Goal: Transaction & Acquisition: Purchase product/service

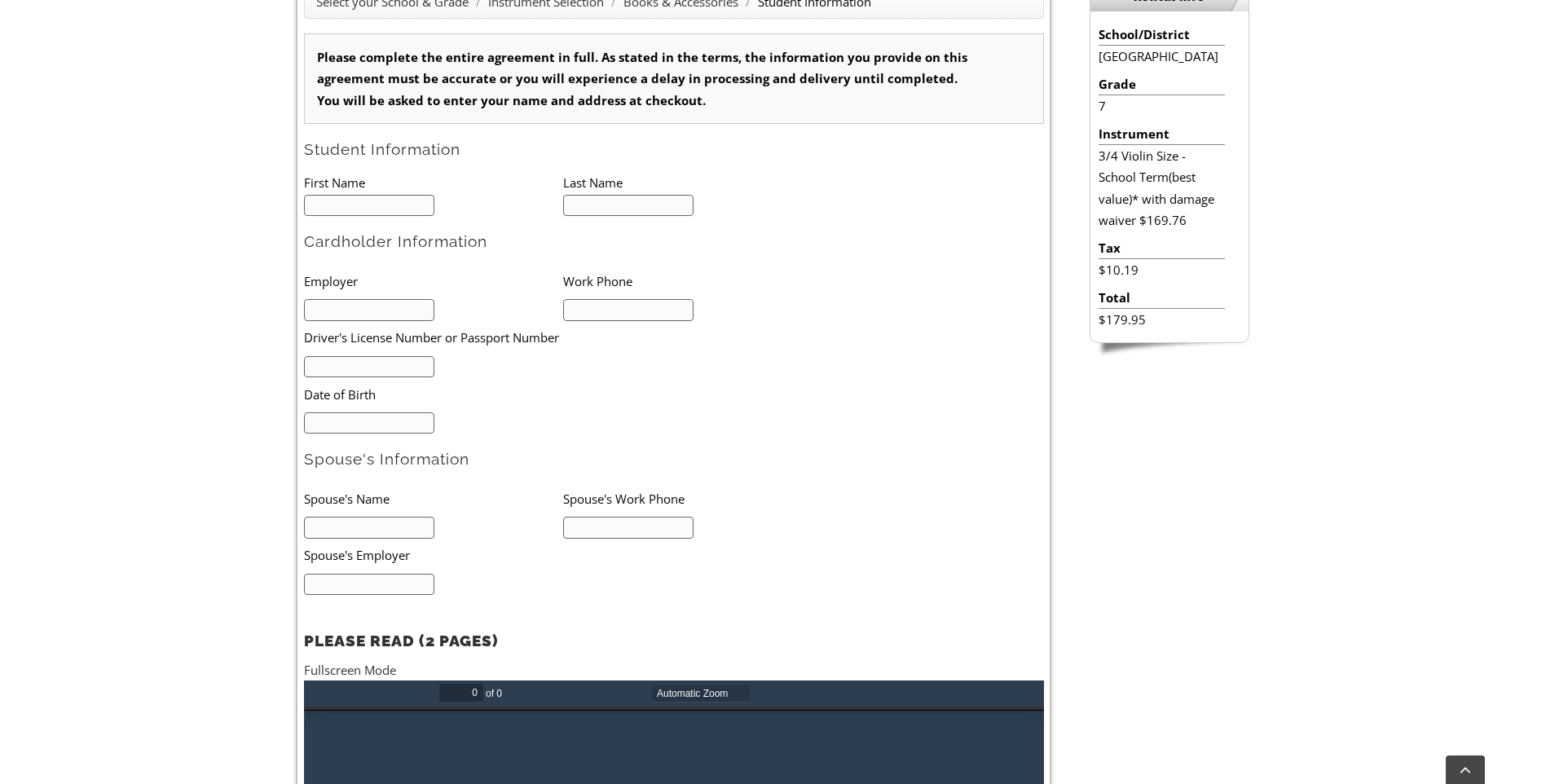
scroll to position [489, 0]
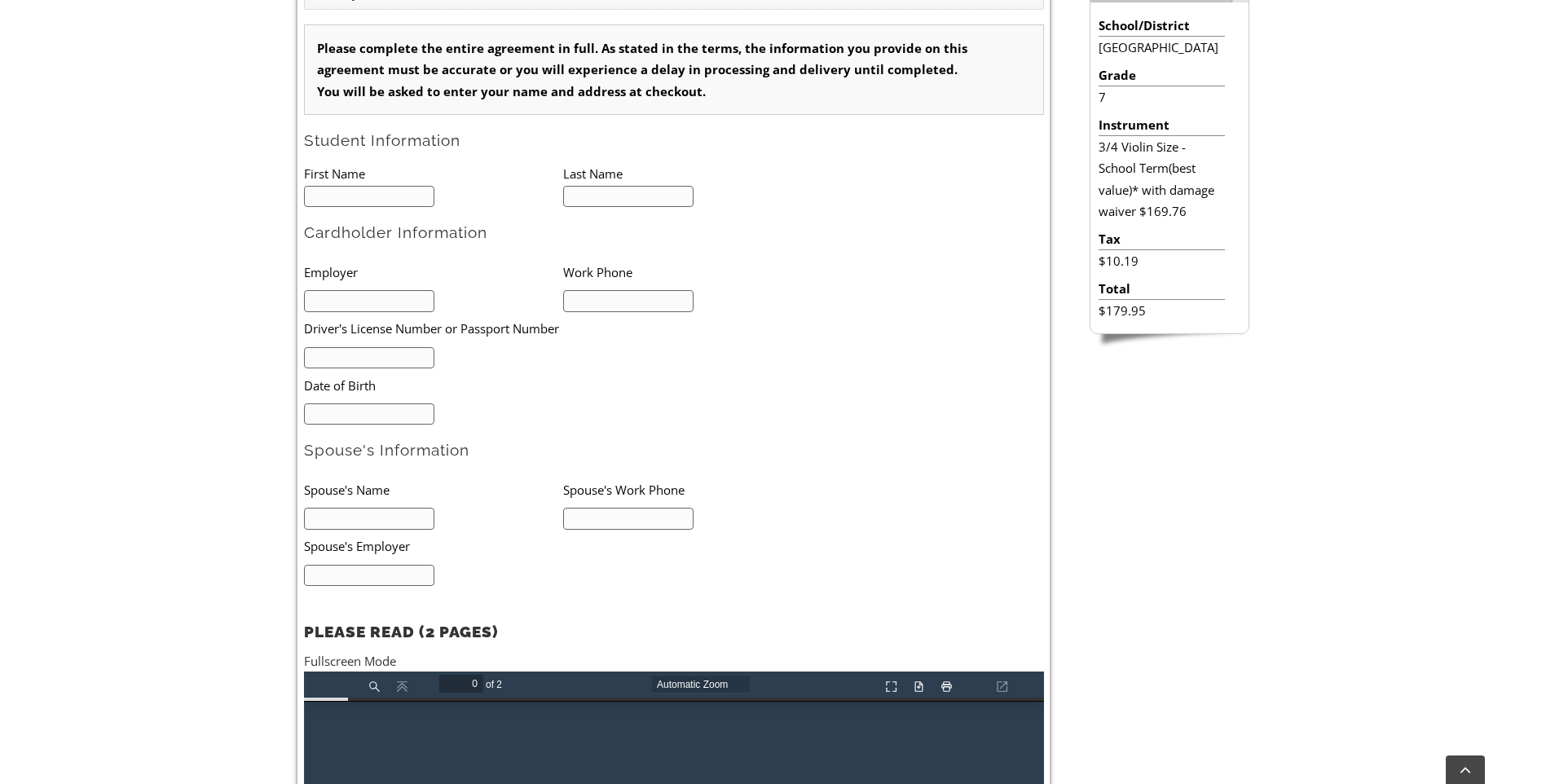
type input "1"
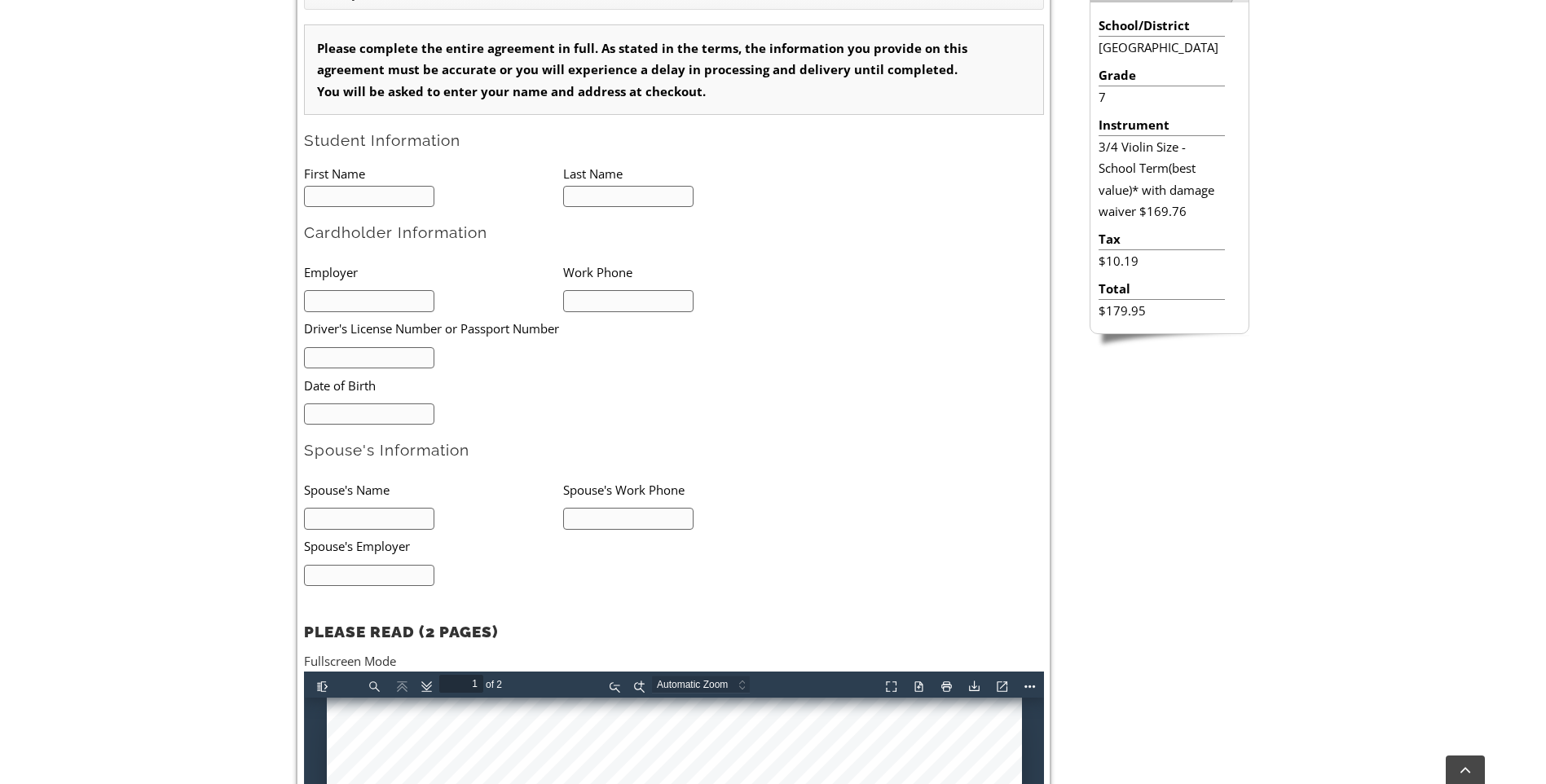
click at [388, 208] on form "Please complete the entire agreement in full. As stated in the terms, the infor…" at bounding box center [674, 464] width 740 height 878
click at [383, 203] on input "text" at bounding box center [369, 196] width 131 height 22
type input "Mona"
type input "Liu"
type input "2154794098"
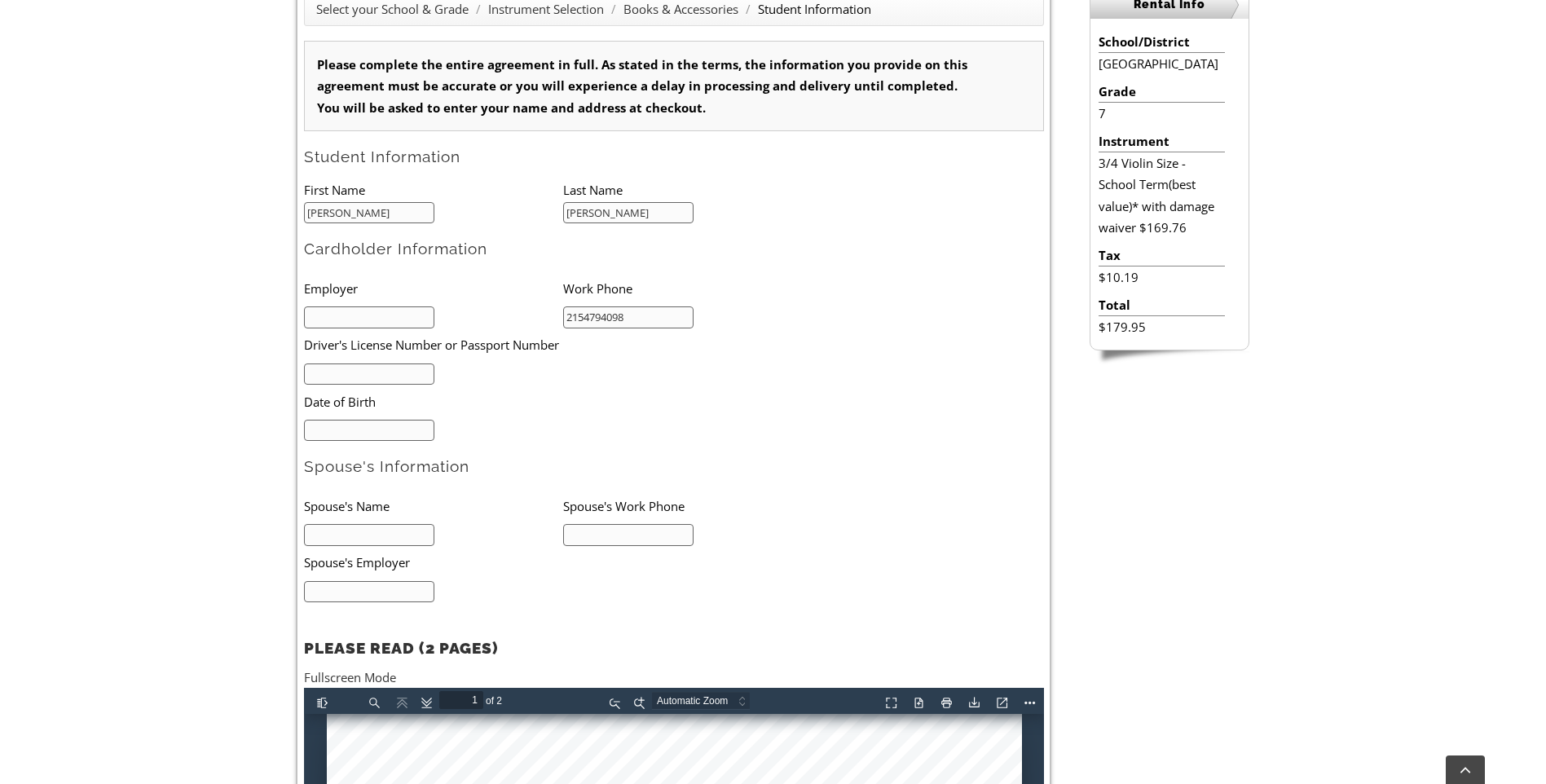
scroll to position [570, 0]
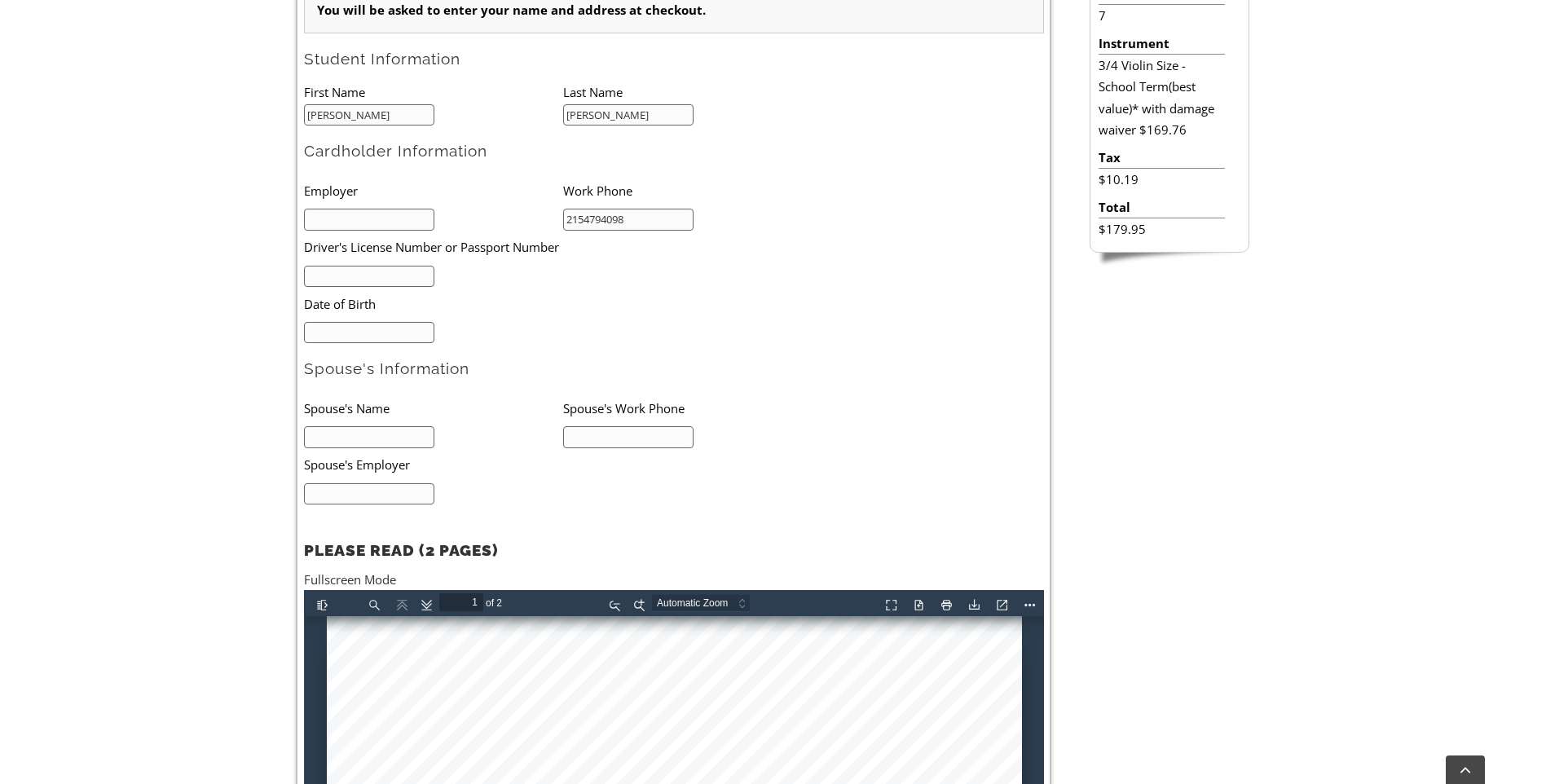
click at [381, 283] on input "text" at bounding box center [369, 277] width 131 height 22
type input "mm/dd/yyyy"
click at [551, 284] on li at bounding box center [433, 276] width 259 height 23
click at [350, 331] on input "mm/dd/yyyy" at bounding box center [369, 333] width 131 height 22
type input "02/06/2013"
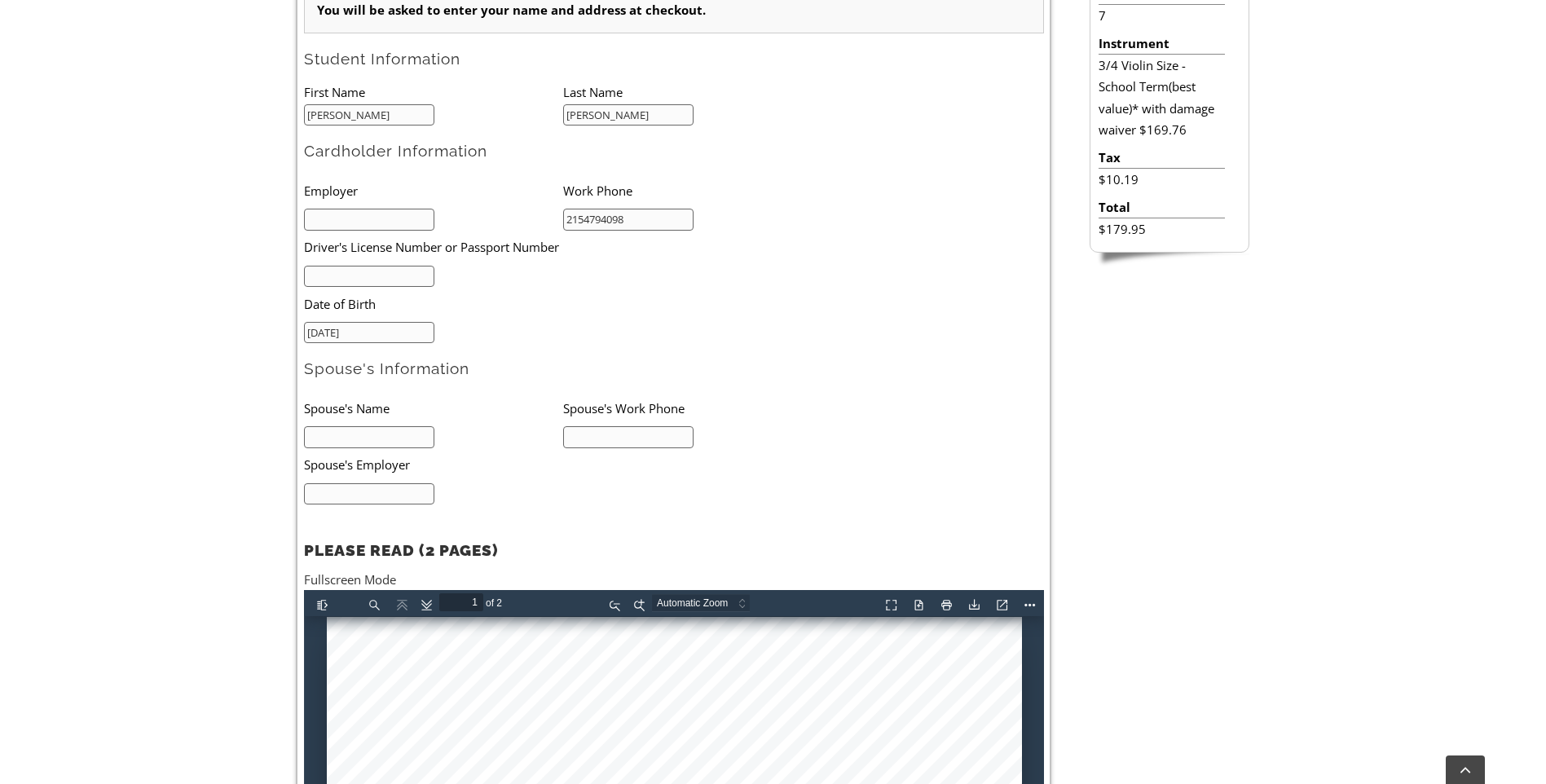
click at [600, 321] on ul "Employer Work Phone 2154794098 Driver's License Number or Passport Number Date …" at bounding box center [562, 258] width 518 height 170
click at [388, 214] on input "text" at bounding box center [369, 219] width 131 height 22
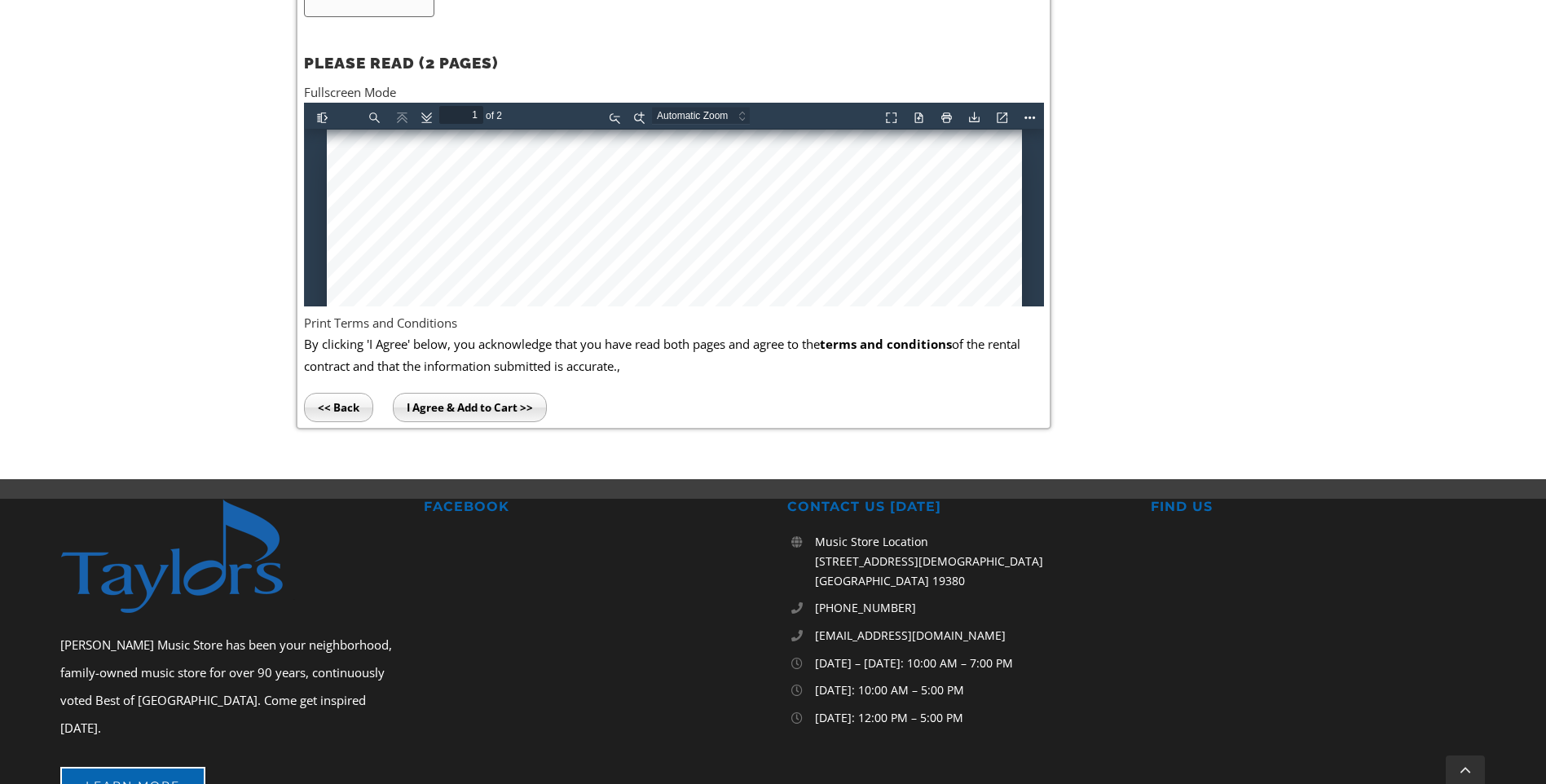
scroll to position [1060, 0]
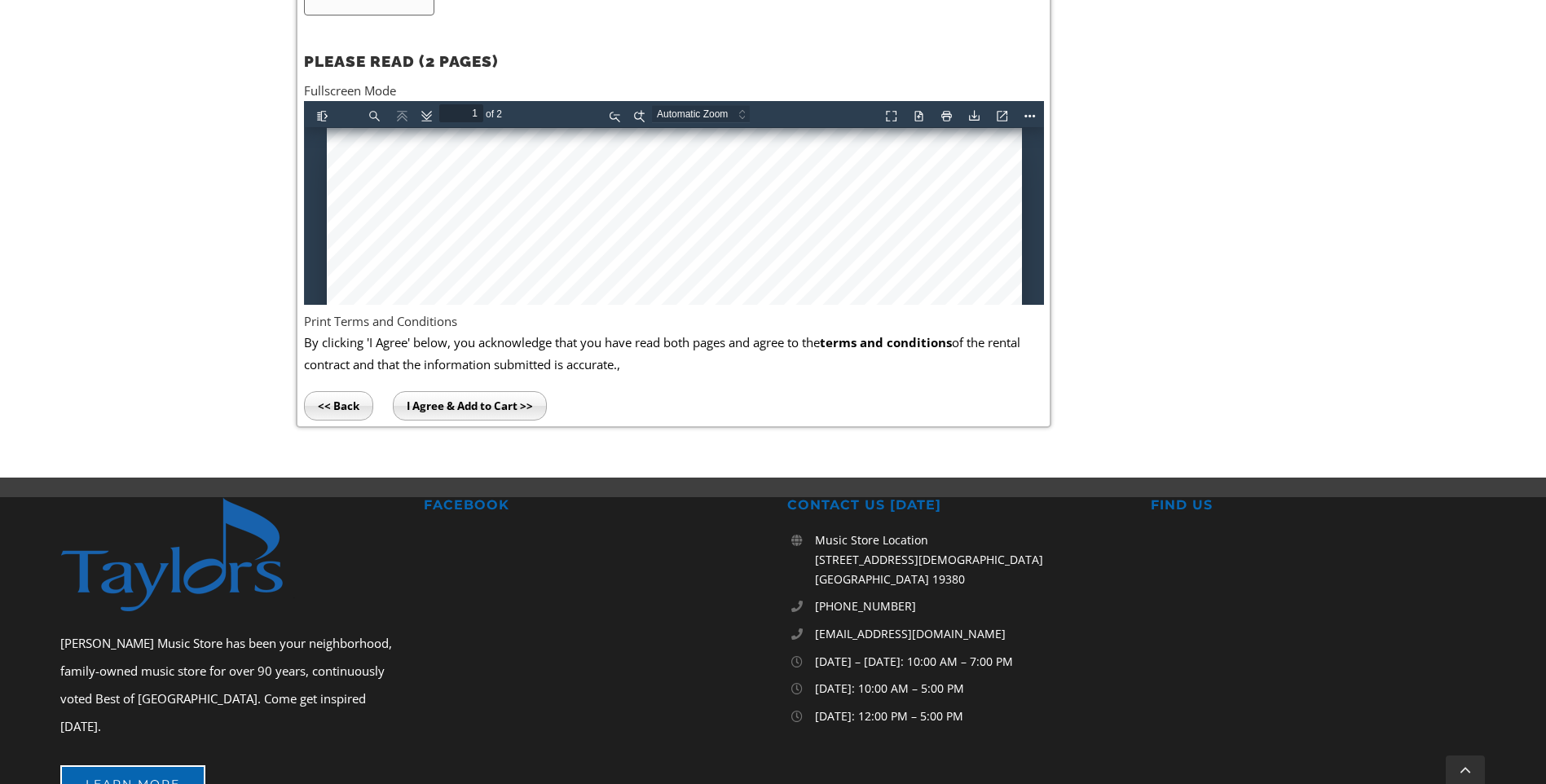
click at [524, 410] on input "I Agree & Add to Cart >>" at bounding box center [470, 405] width 154 height 29
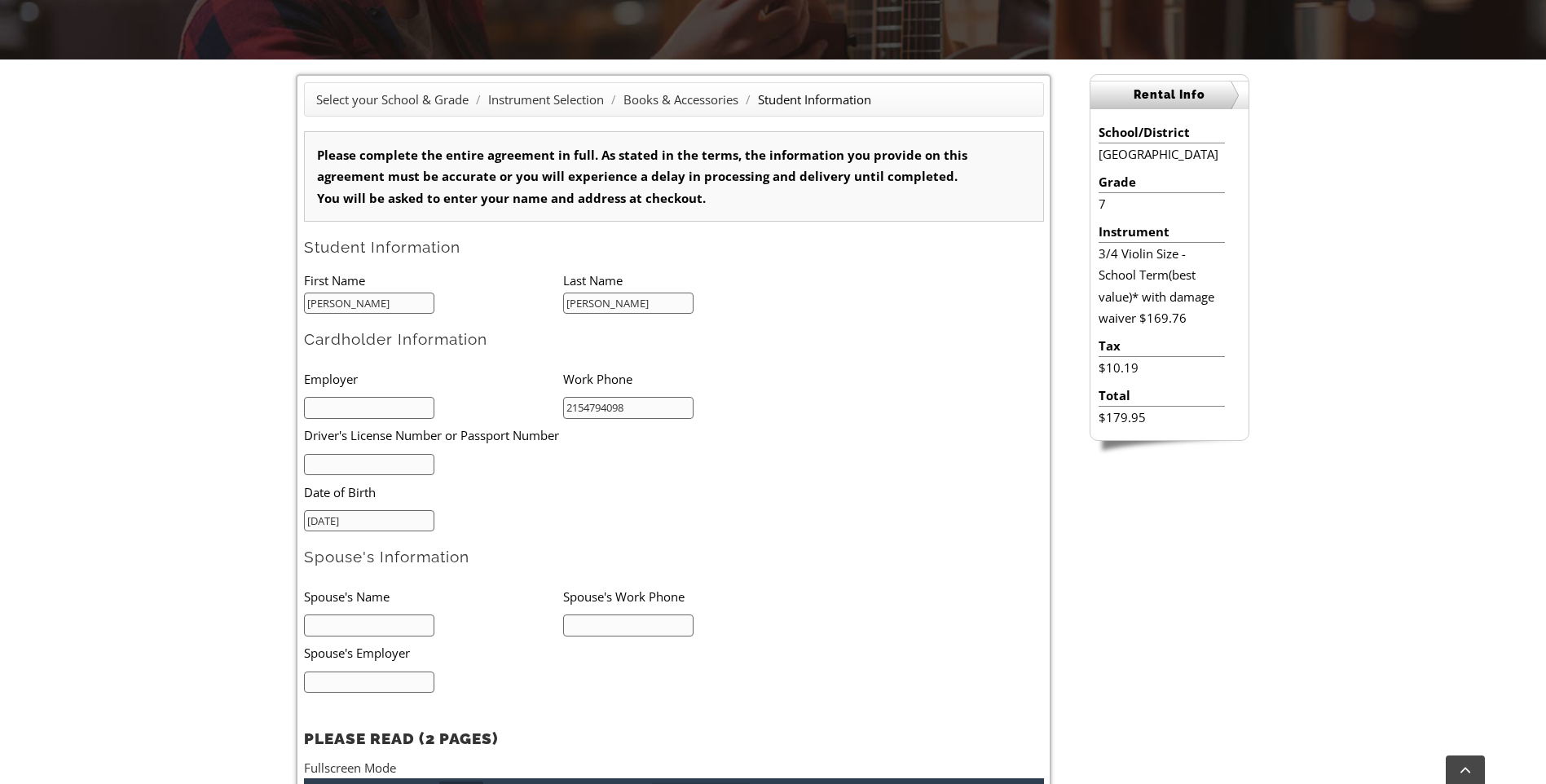
scroll to position [407, 0]
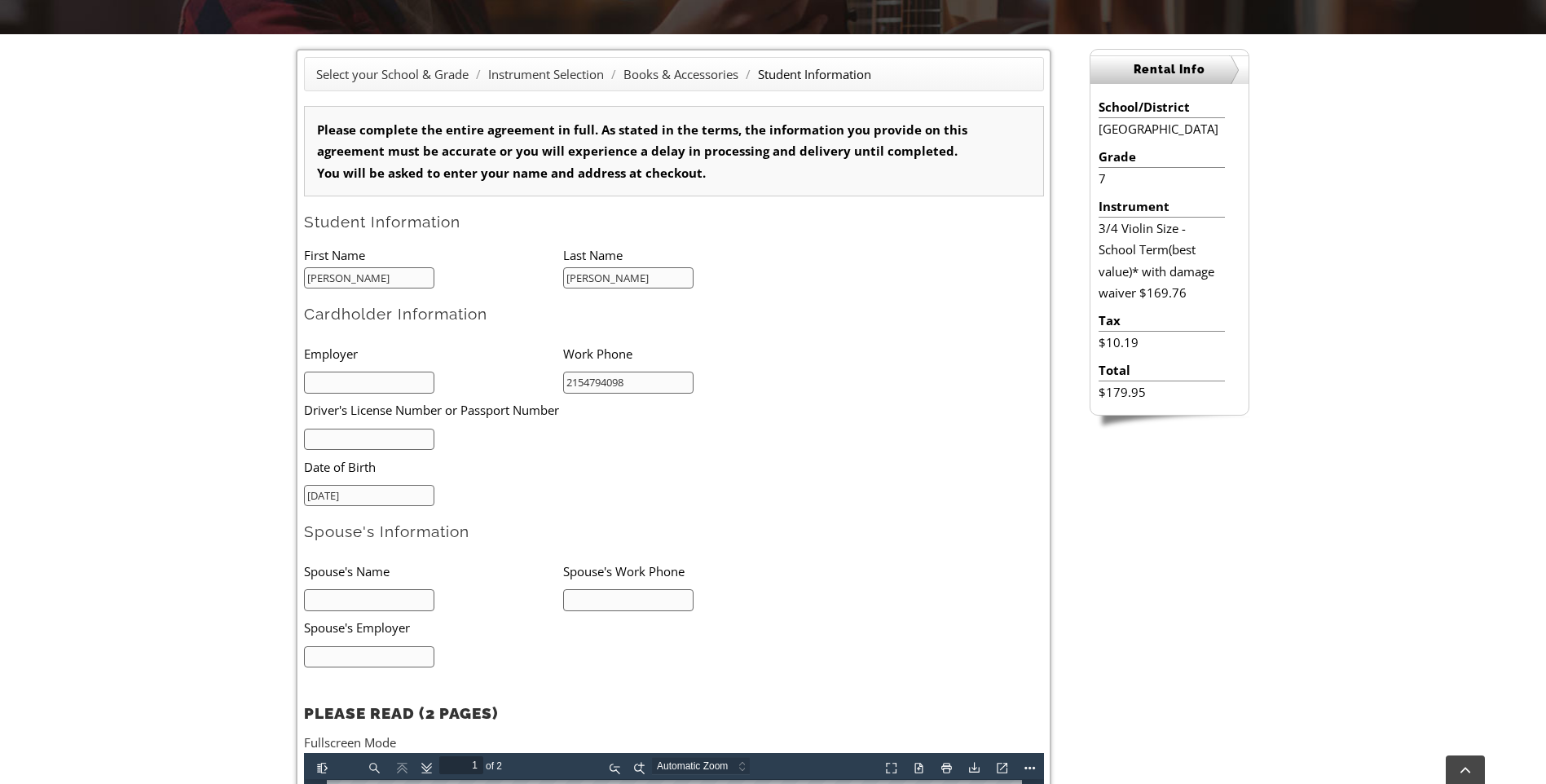
click at [346, 373] on input "text" at bounding box center [369, 382] width 131 height 22
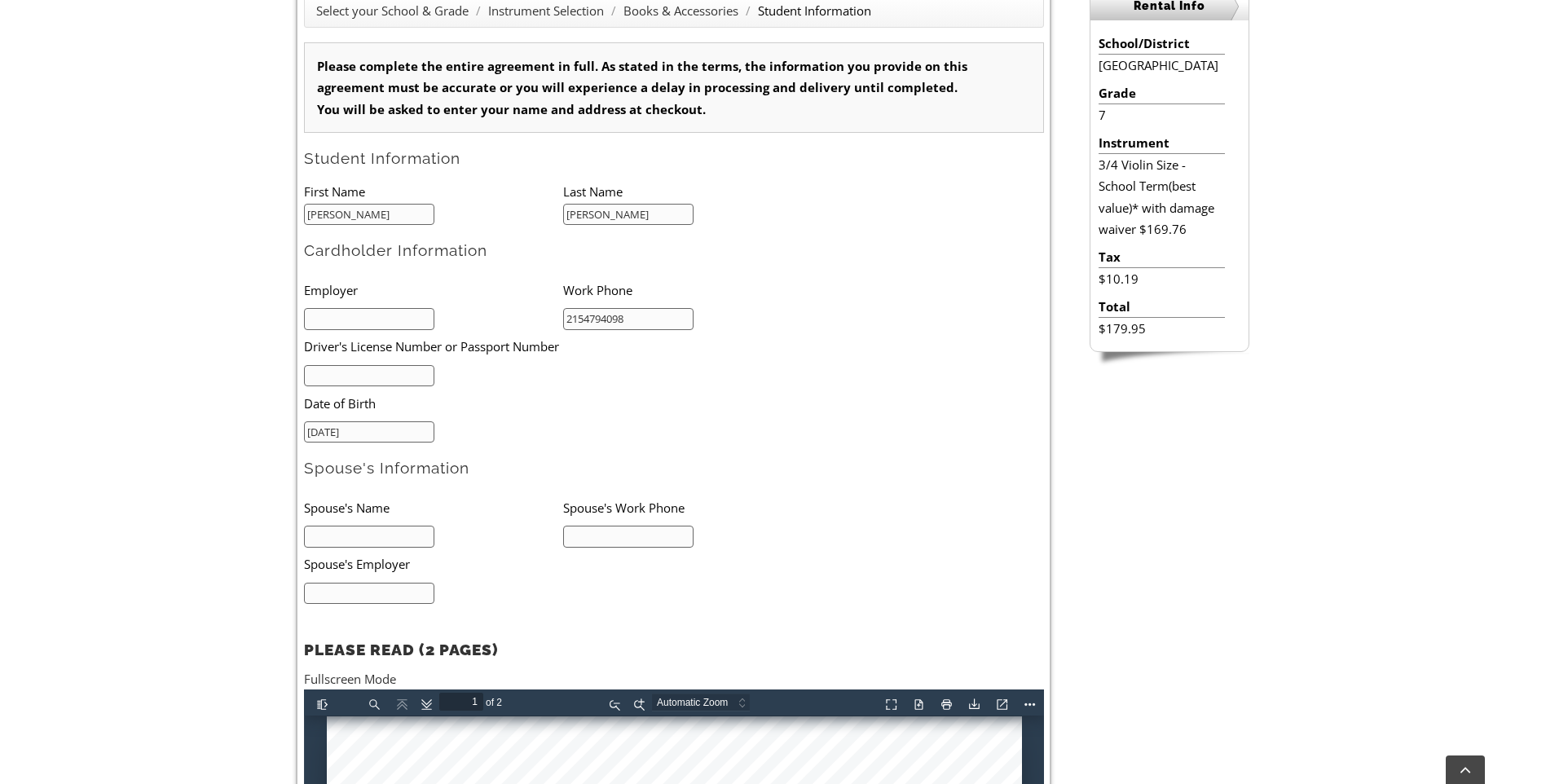
scroll to position [733, 0]
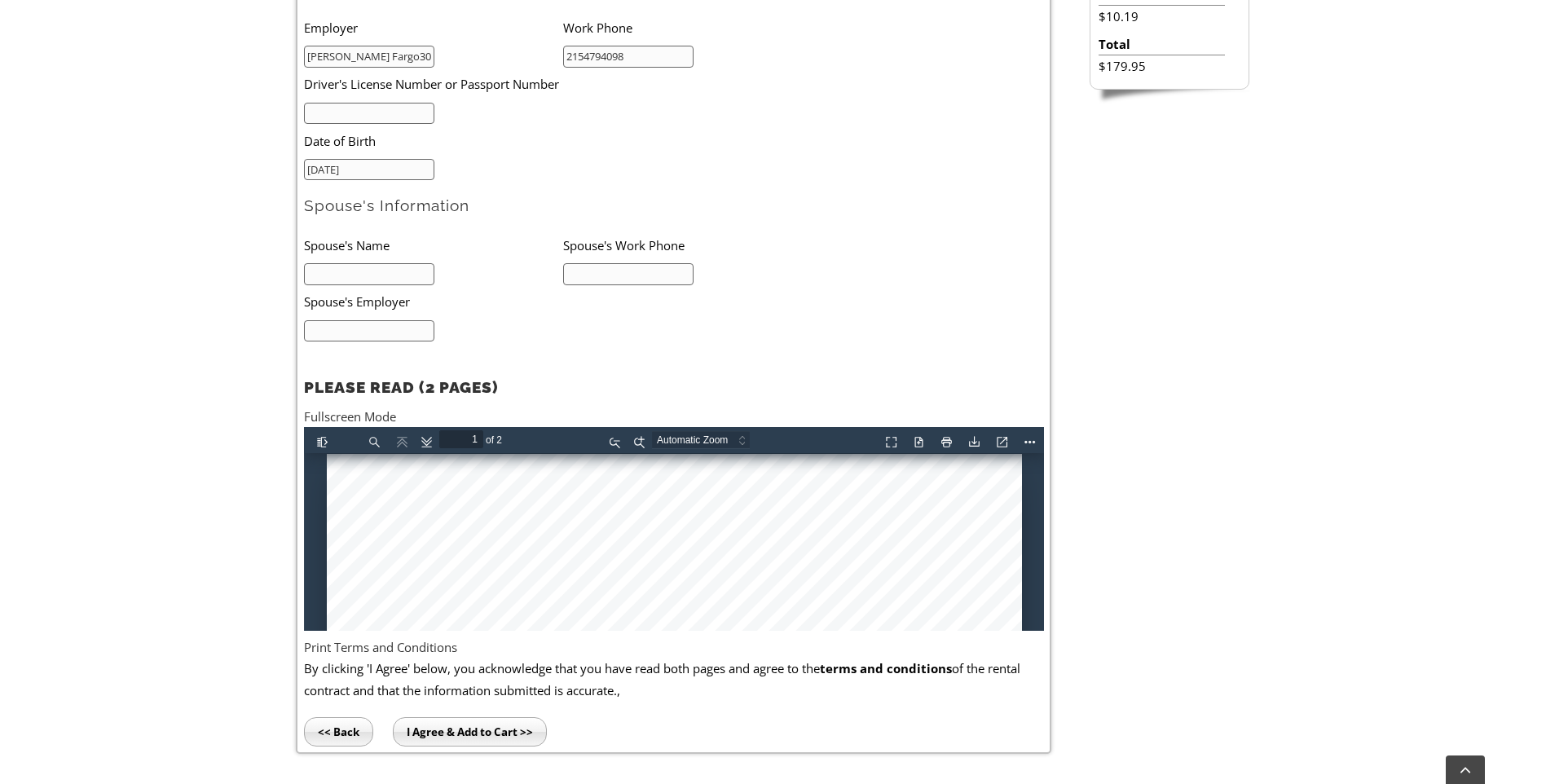
drag, startPoint x: 412, startPoint y: 57, endPoint x: 365, endPoint y: 55, distance: 47.0
click at [365, 55] on input "Wells Fargo30817252" at bounding box center [369, 56] width 131 height 22
type input "Wells Fargo"
paste input "30817252"
type input "30817252"
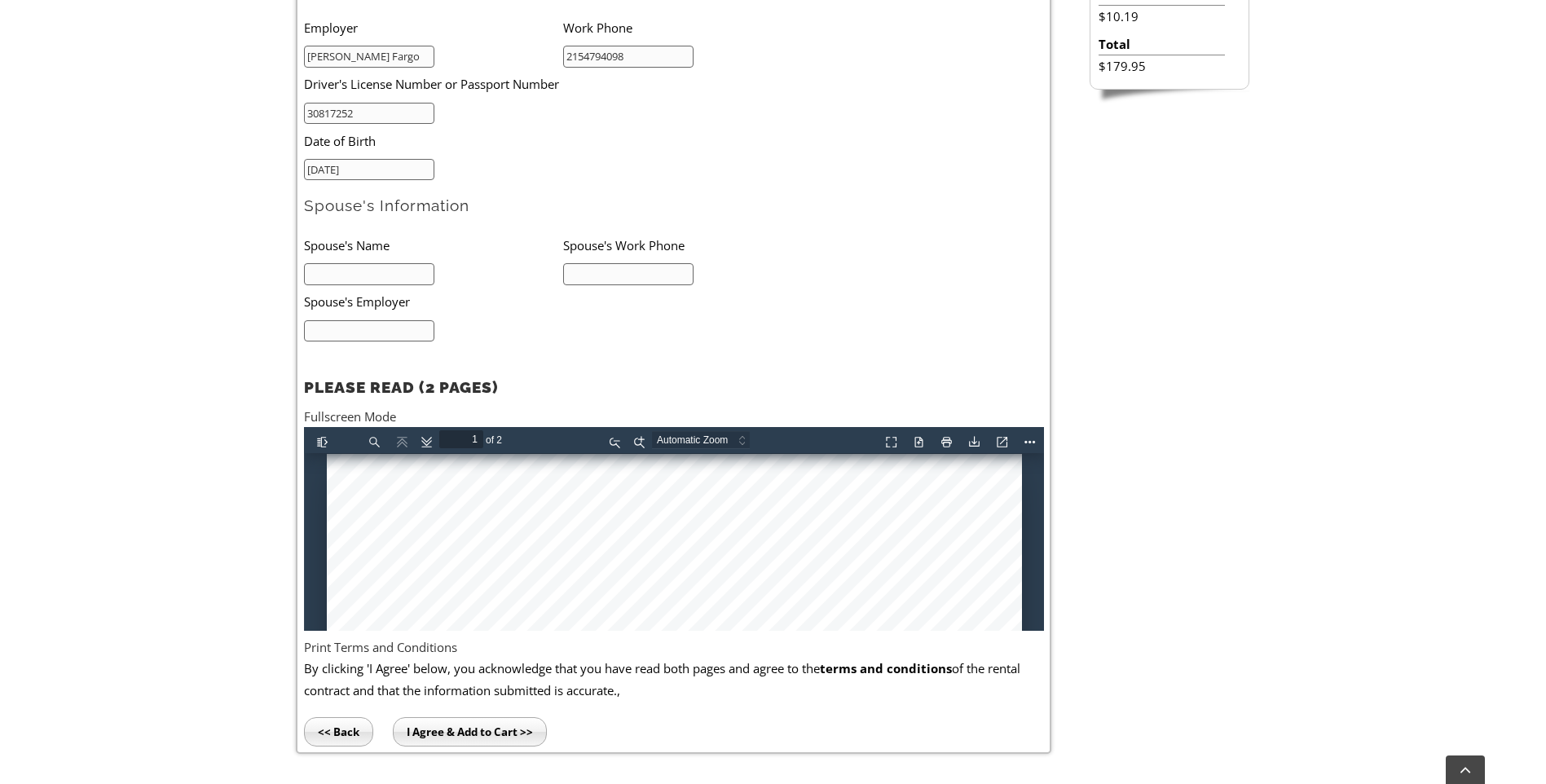
click at [801, 134] on form "Please complete the entire agreement in full. As stated in the terms, the infor…" at bounding box center [674, 219] width 740 height 878
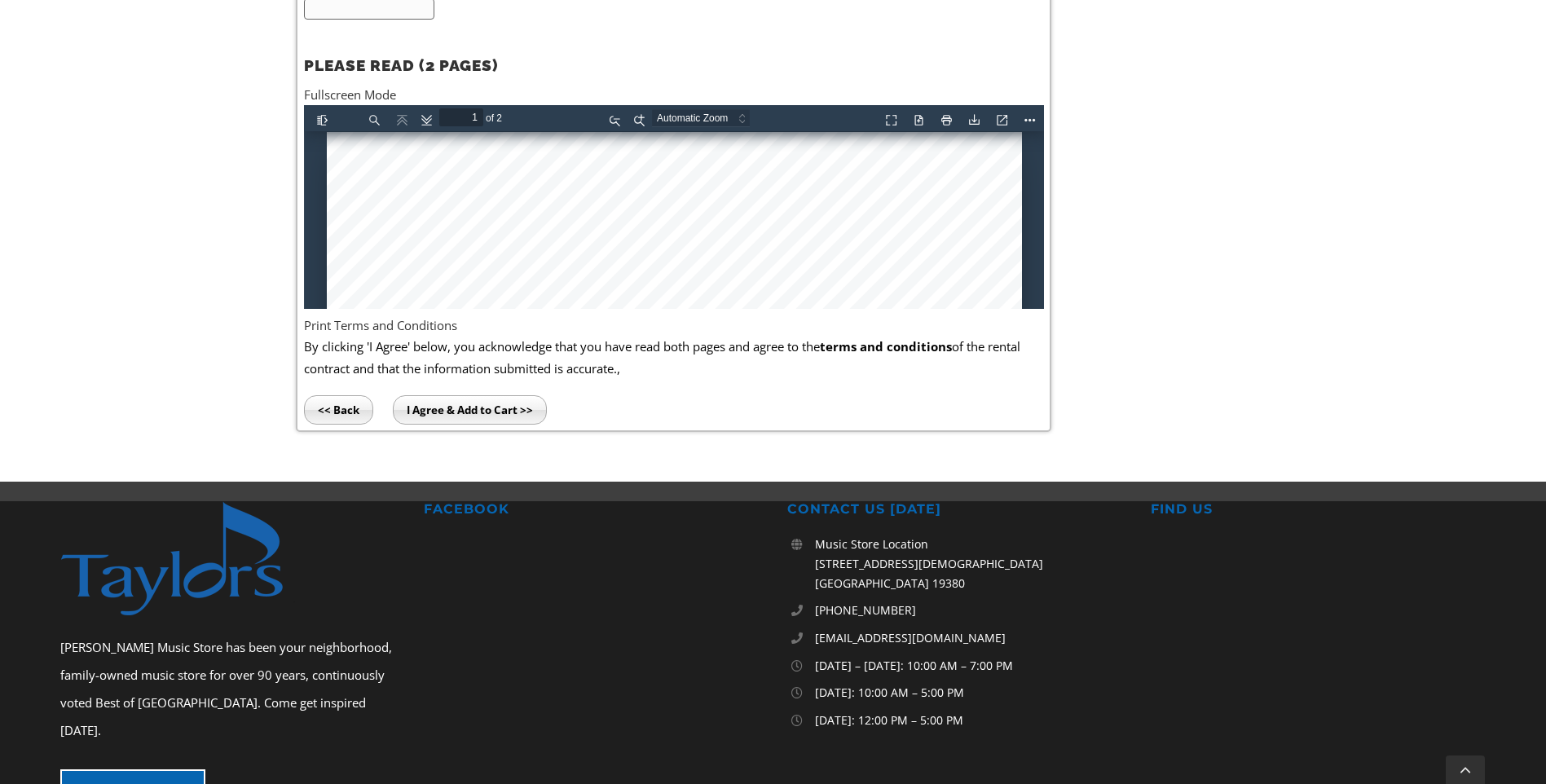
scroll to position [1060, 0]
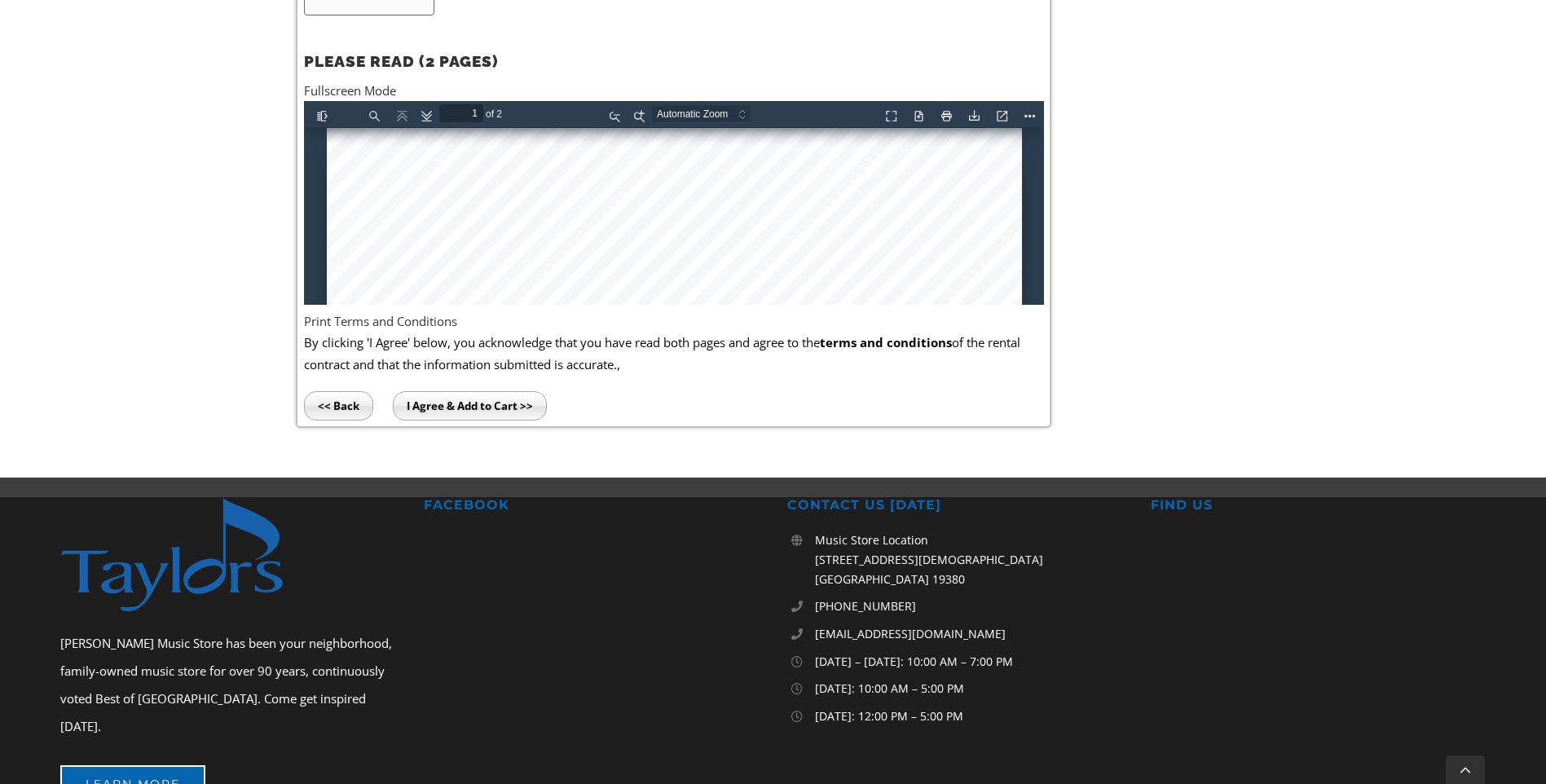
click at [514, 402] on input "I Agree & Add to Cart >>" at bounding box center [470, 405] width 154 height 29
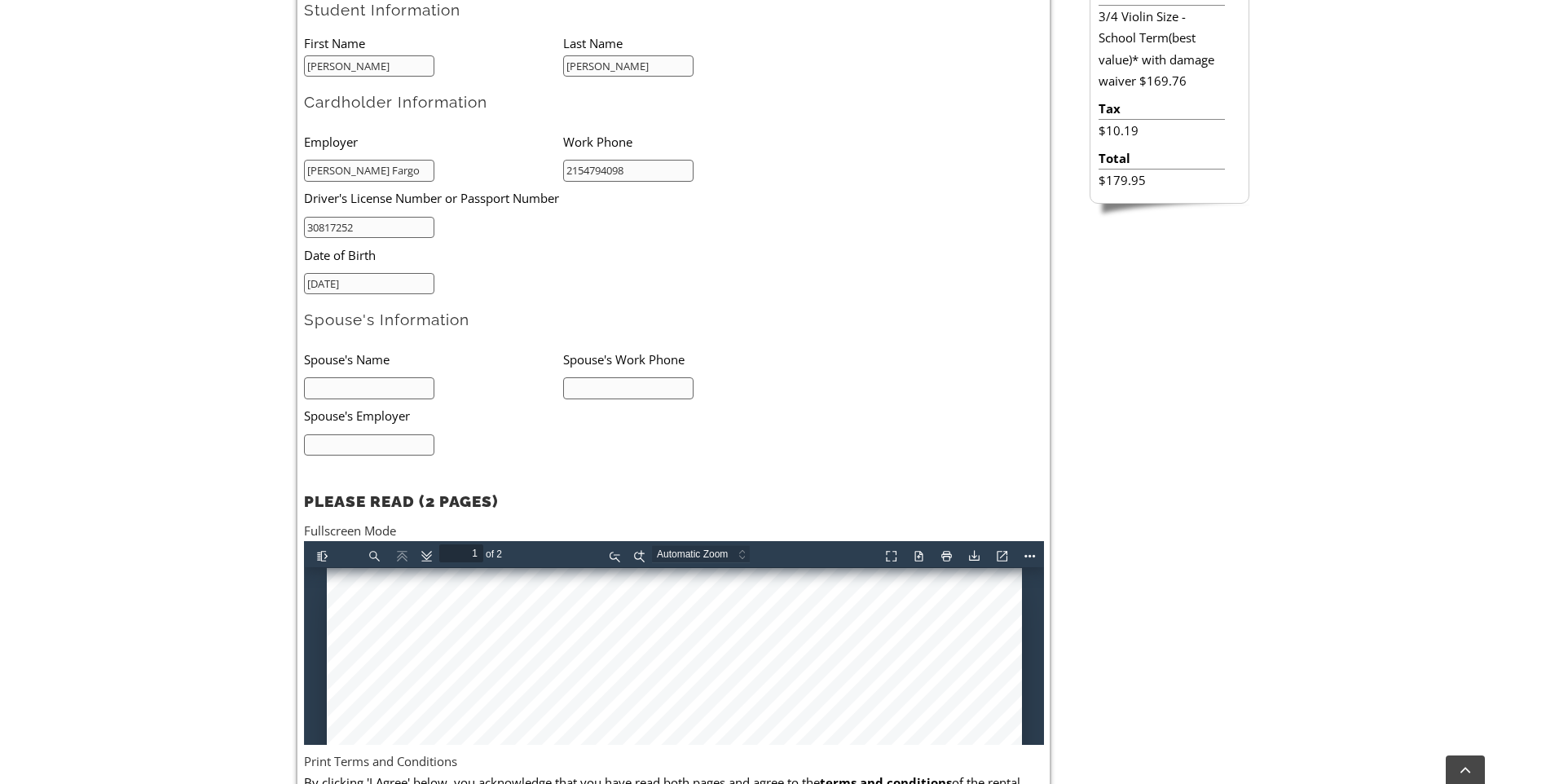
scroll to position [652, 0]
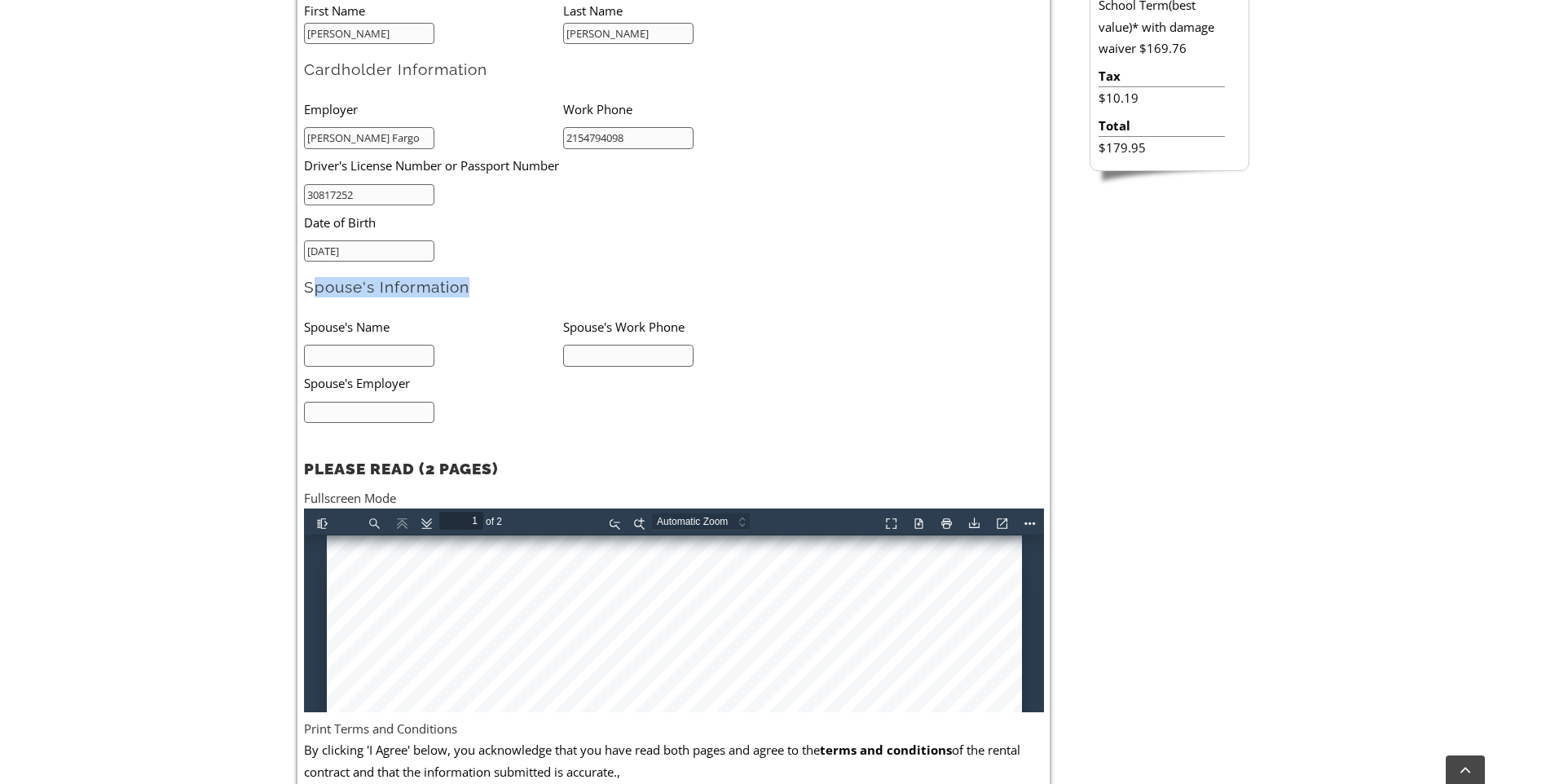
drag, startPoint x: 315, startPoint y: 286, endPoint x: 465, endPoint y: 288, distance: 150.0
click at [465, 288] on h2 "Spouse's Information" at bounding box center [674, 287] width 740 height 21
drag, startPoint x: 465, startPoint y: 288, endPoint x: 433, endPoint y: 307, distance: 37.2
click at [433, 307] on form "Please complete the entire agreement in full. As stated in the terms, the infor…" at bounding box center [674, 301] width 740 height 878
drag, startPoint x: 481, startPoint y: 284, endPoint x: 303, endPoint y: 293, distance: 178.2
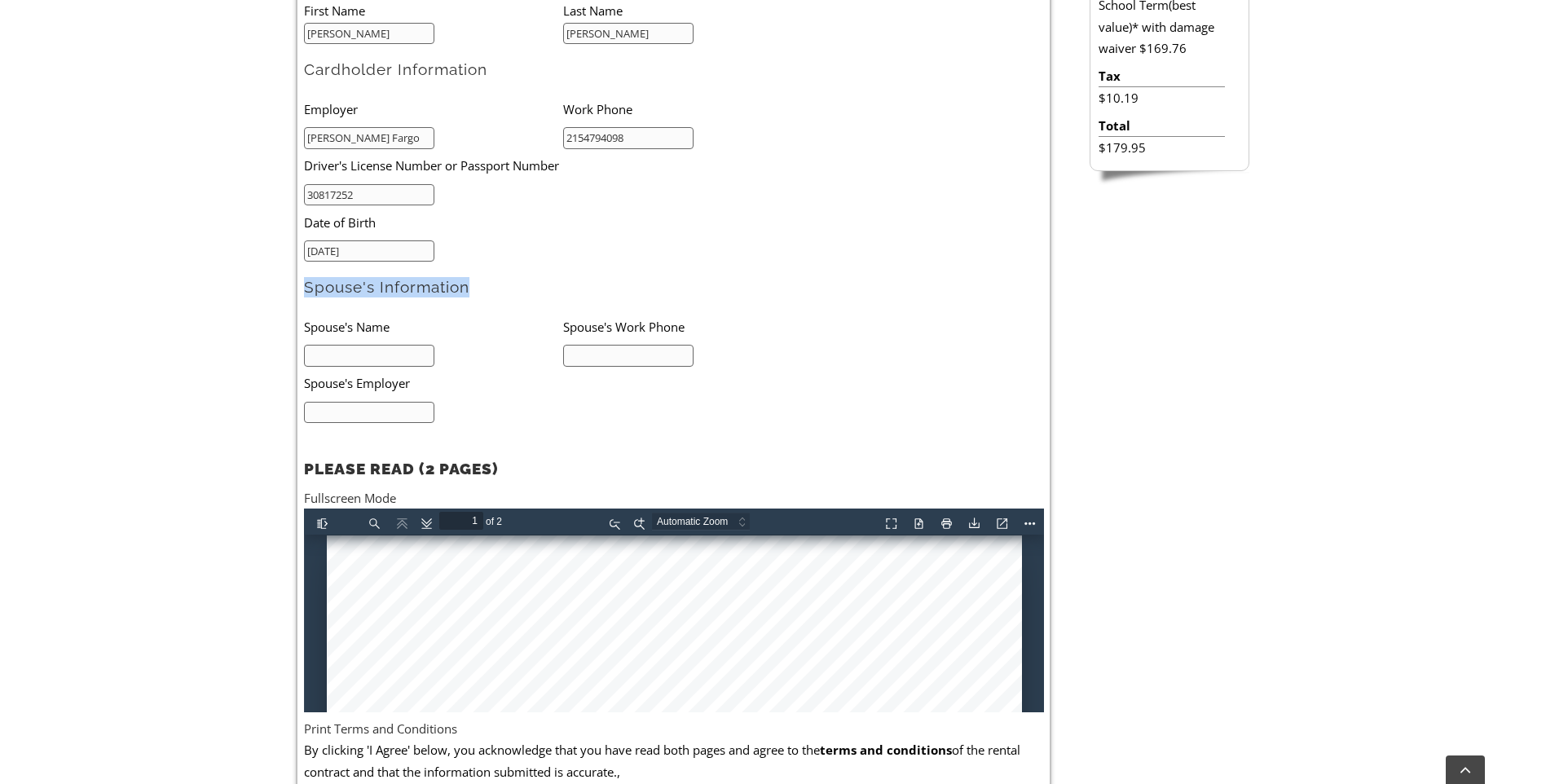
click at [304, 293] on h2 "Spouse's Information" at bounding box center [674, 287] width 740 height 21
drag, startPoint x: 303, startPoint y: 293, endPoint x: 328, endPoint y: 289, distance: 25.3
click at [534, 299] on form "Please complete the entire agreement in full. As stated in the terms, the infor…" at bounding box center [674, 301] width 740 height 878
click at [566, 286] on h2 "配偶信息" at bounding box center [674, 287] width 740 height 21
click at [393, 354] on input "text" at bounding box center [369, 355] width 131 height 22
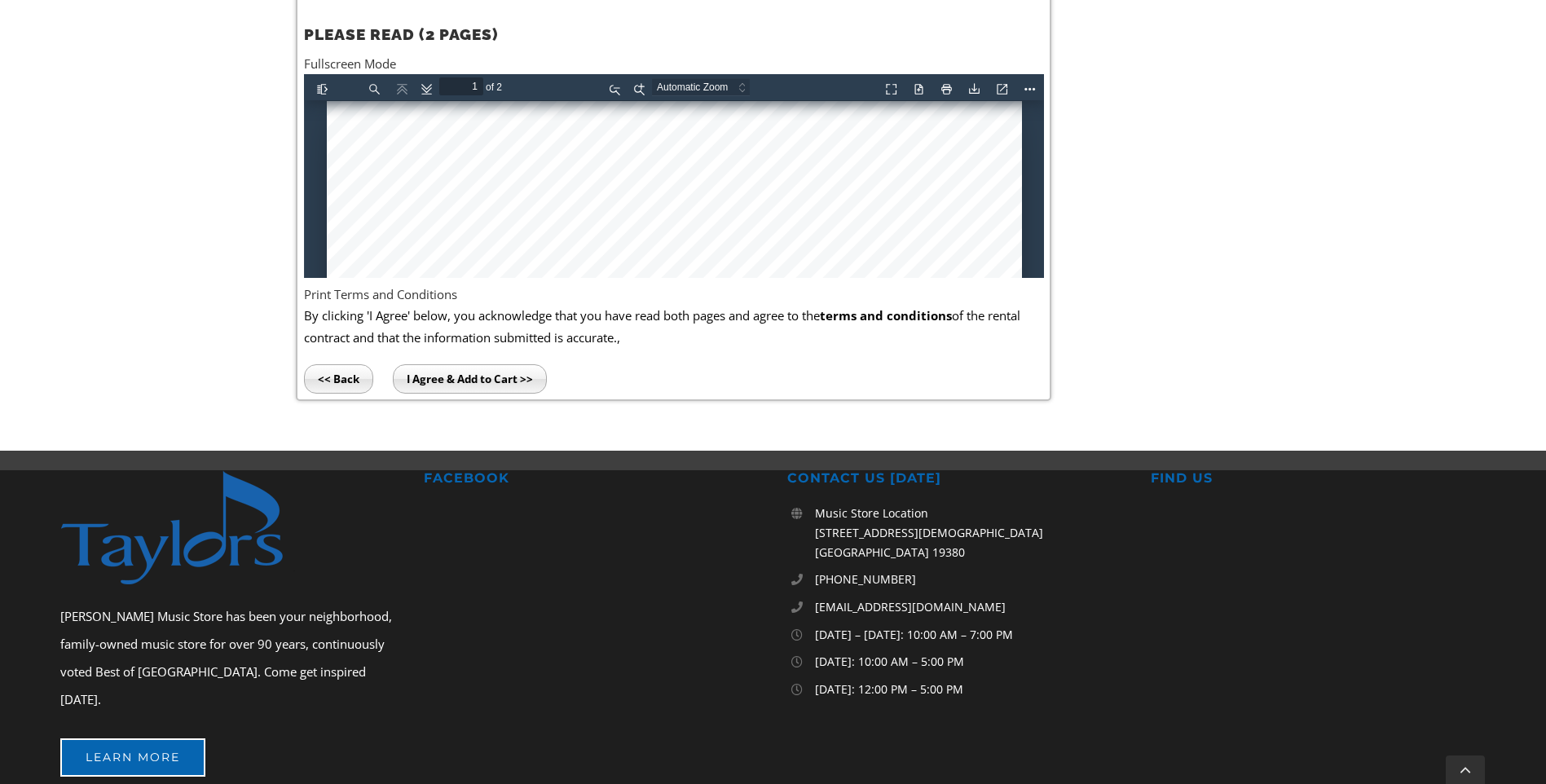
scroll to position [1060, 0]
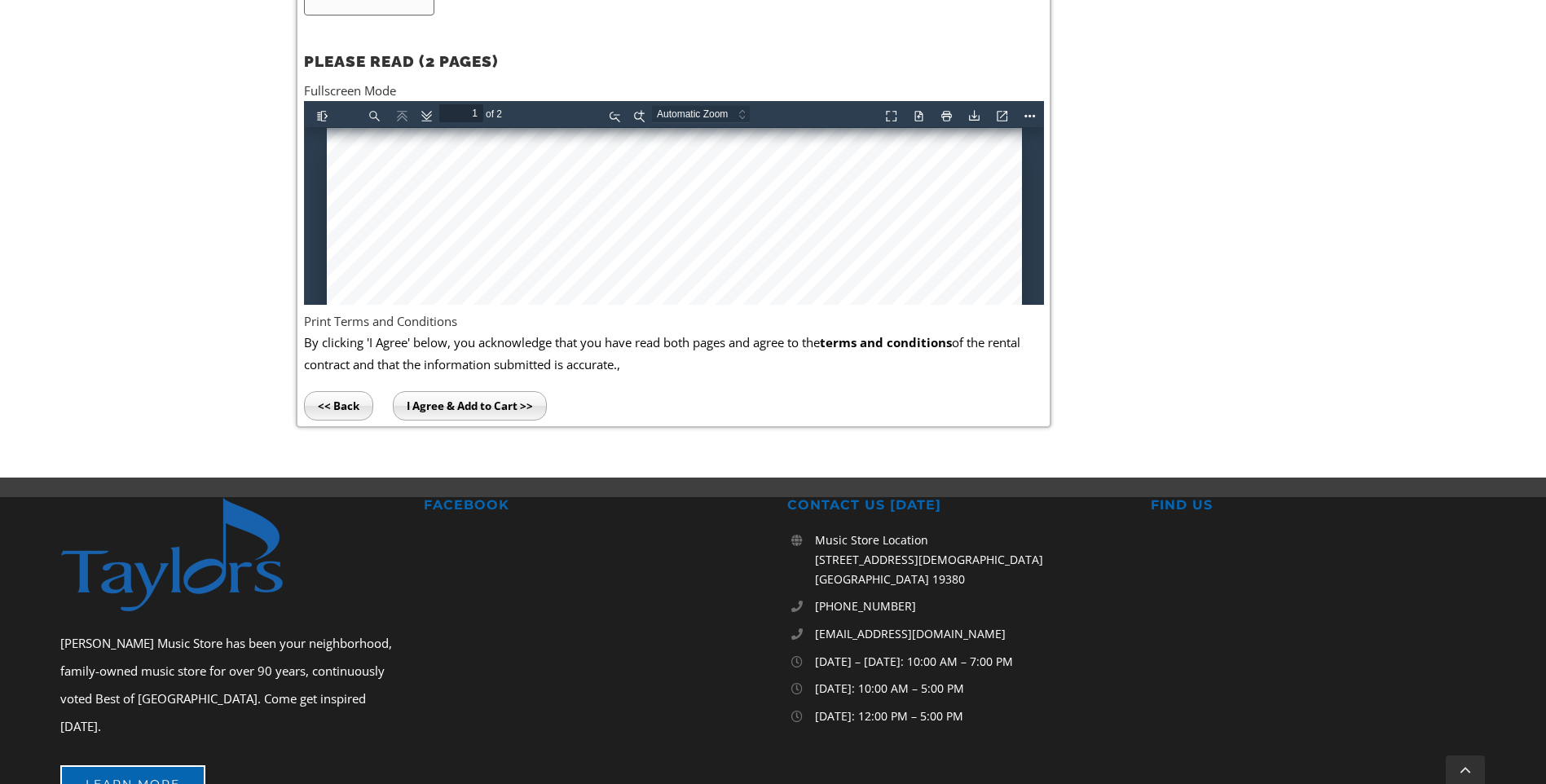
click at [484, 395] on input "I Agree & Add to Cart >>" at bounding box center [470, 405] width 154 height 29
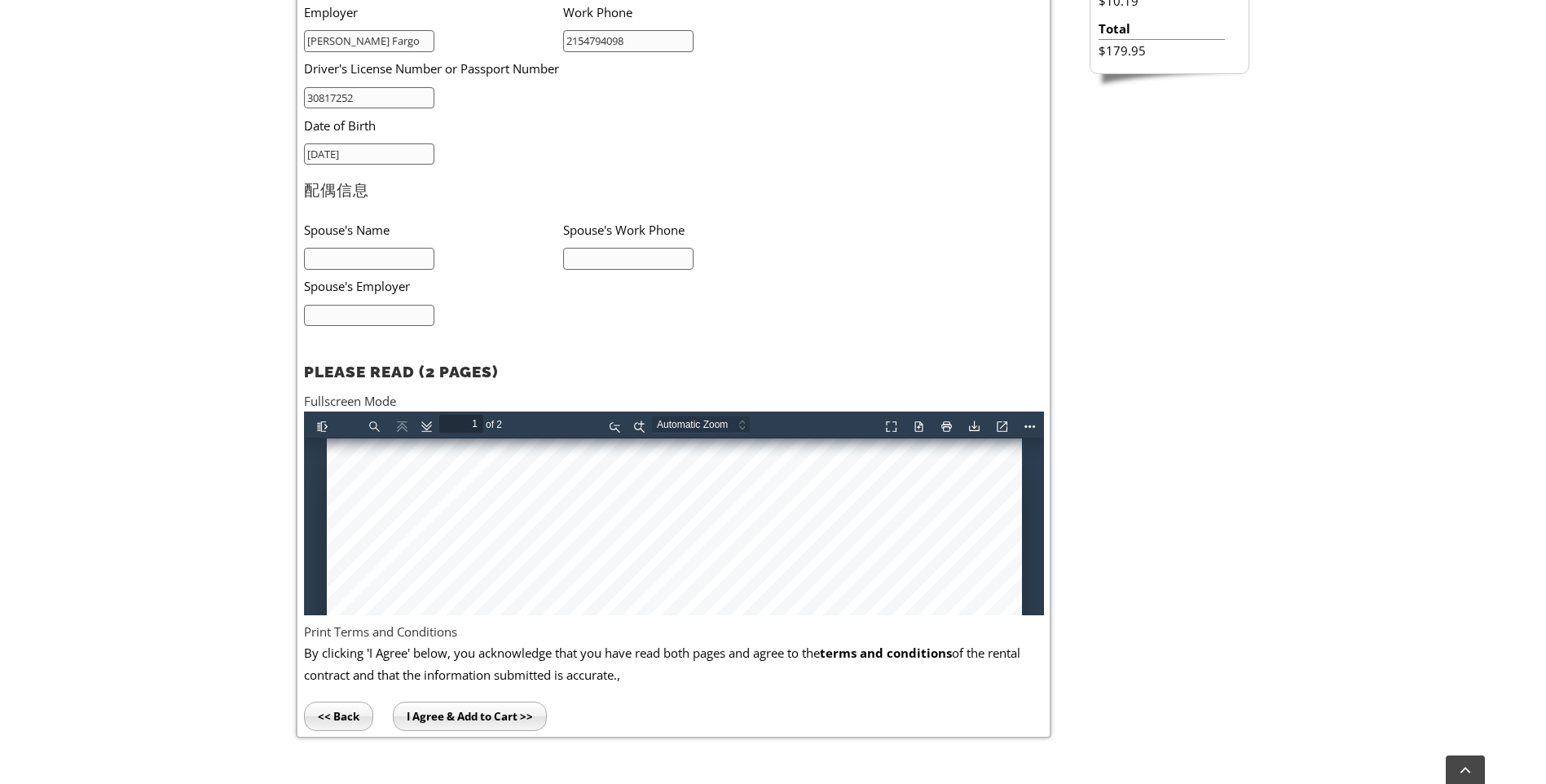
scroll to position [652, 0]
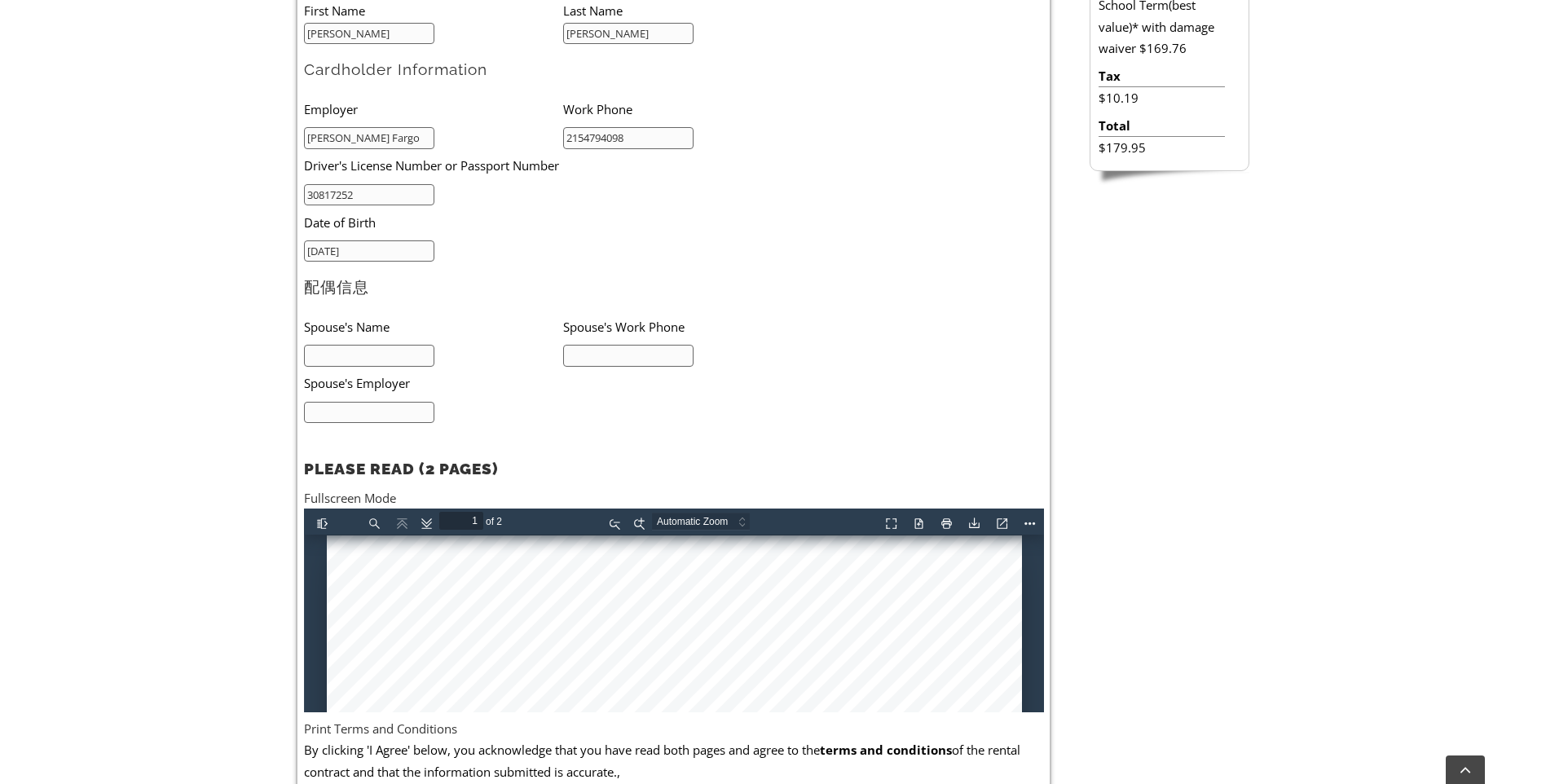
click at [342, 358] on input "text" at bounding box center [369, 355] width 131 height 22
type input "N/A"
click at [633, 353] on input "text" at bounding box center [629, 355] width 131 height 22
type input "N/A"
click at [328, 416] on input "text" at bounding box center [369, 412] width 131 height 22
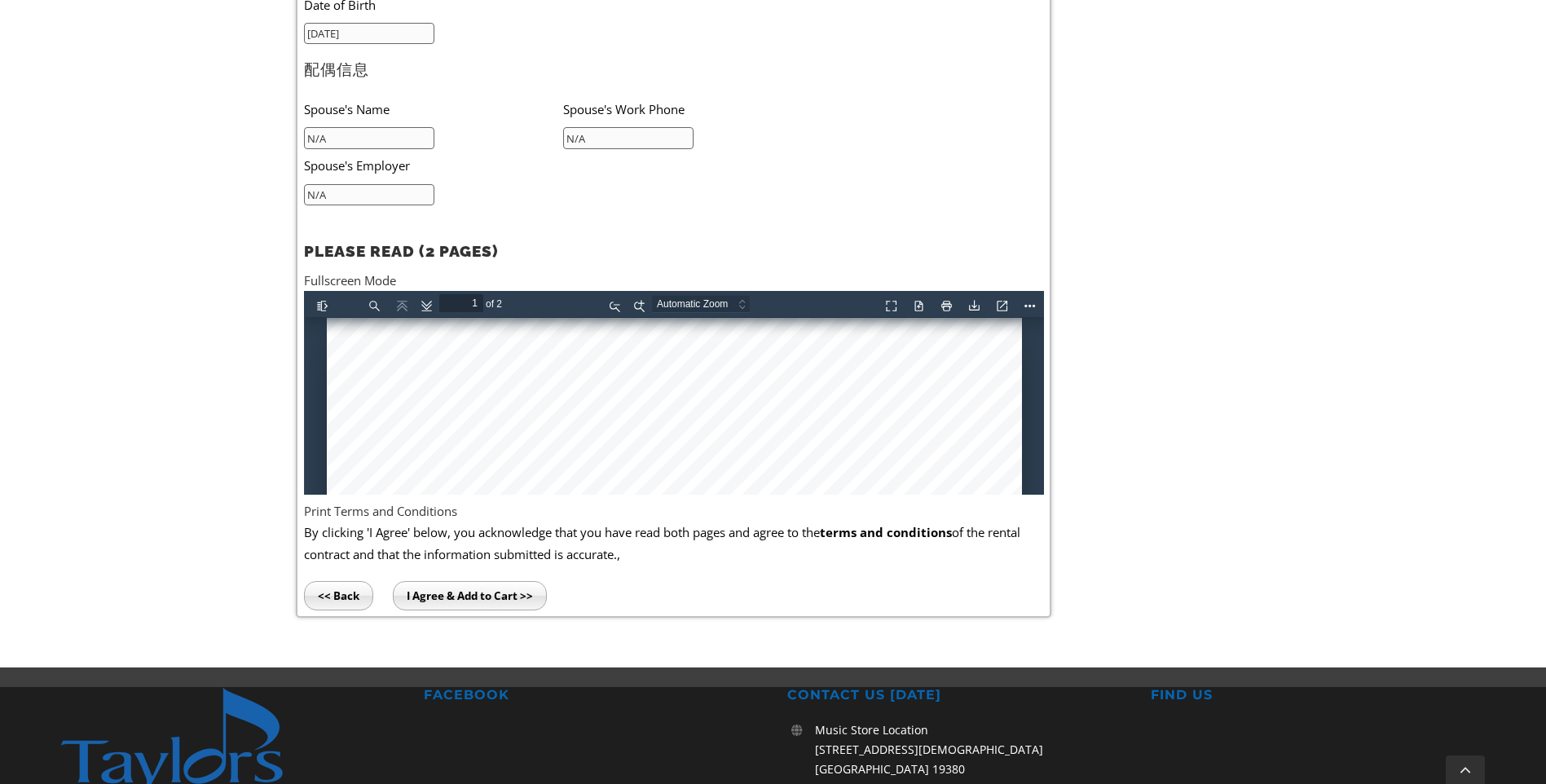
scroll to position [1141, 0]
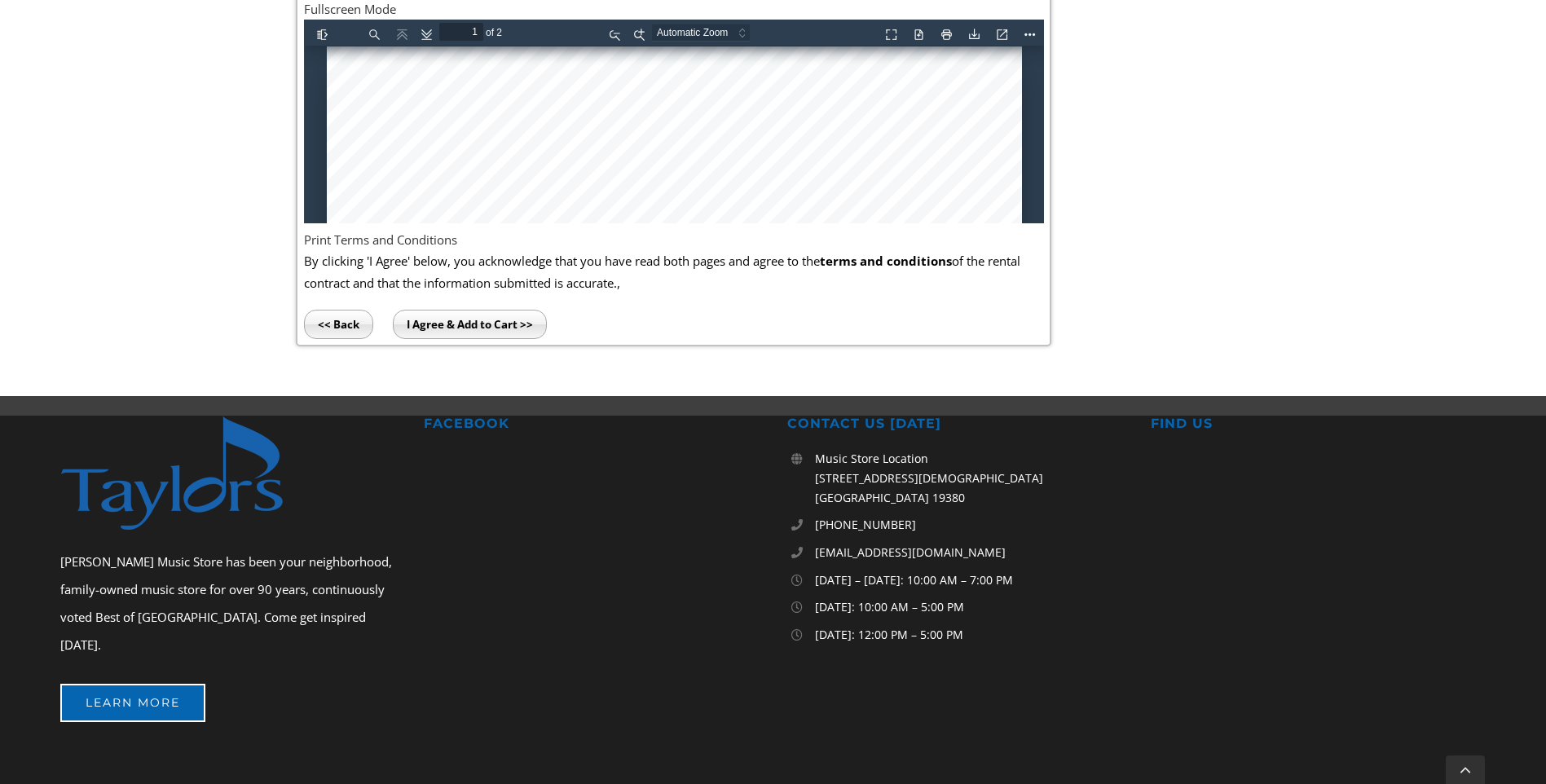
type input "N/A"
click at [512, 326] on input "I Agree & Add to Cart >>" at bounding box center [470, 324] width 154 height 29
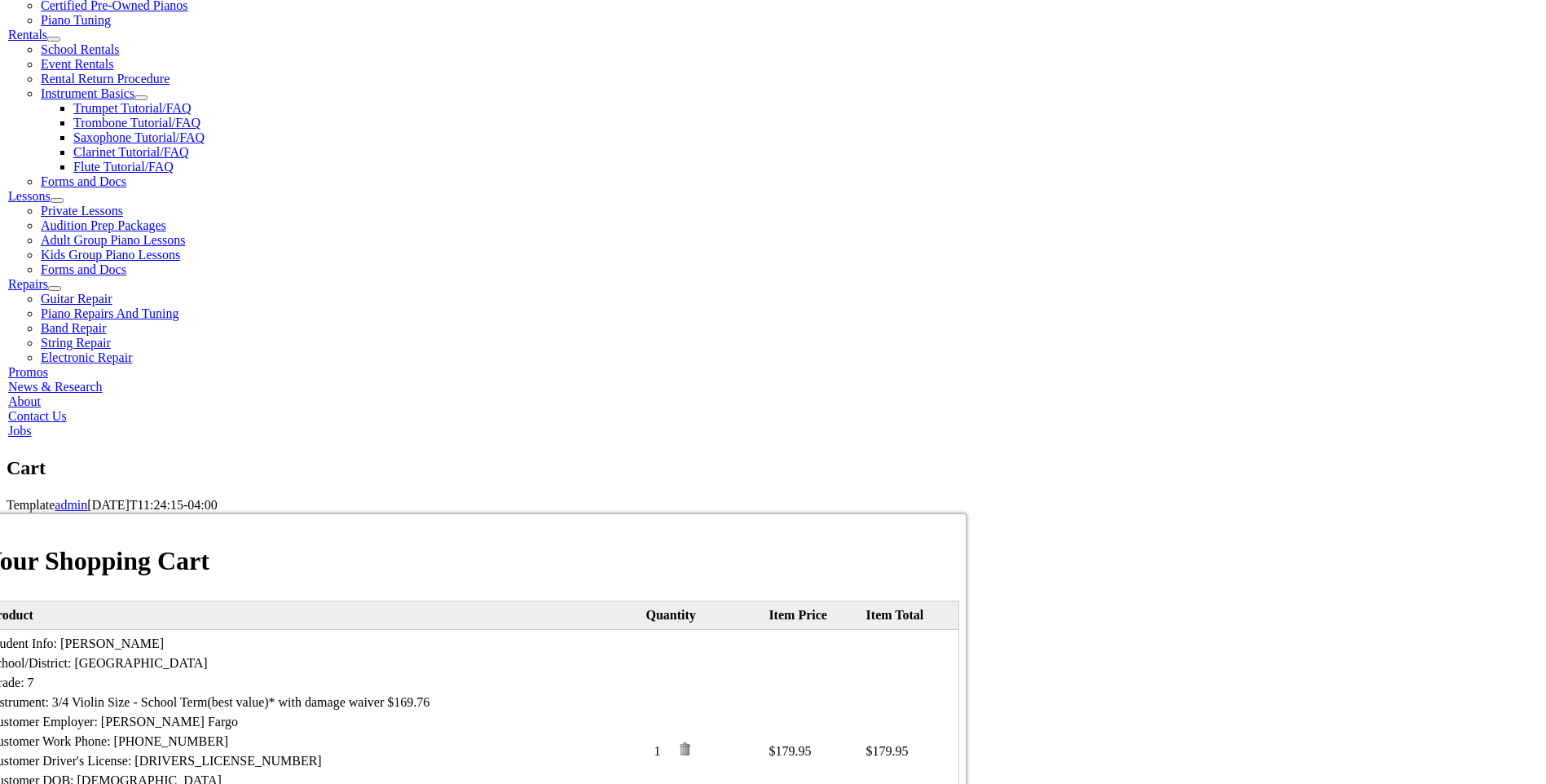
scroll to position [570, 0]
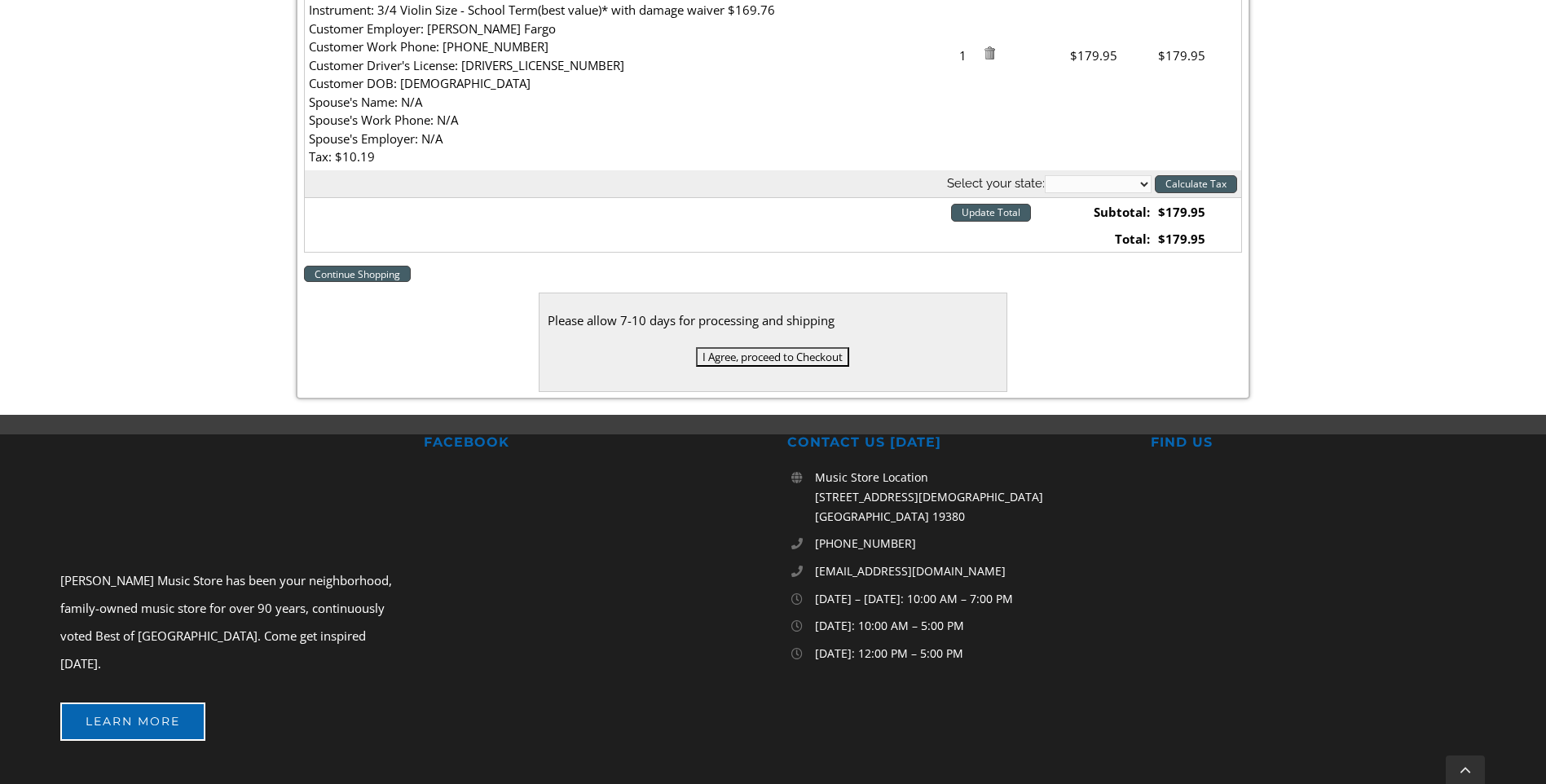
scroll to position [570, 0]
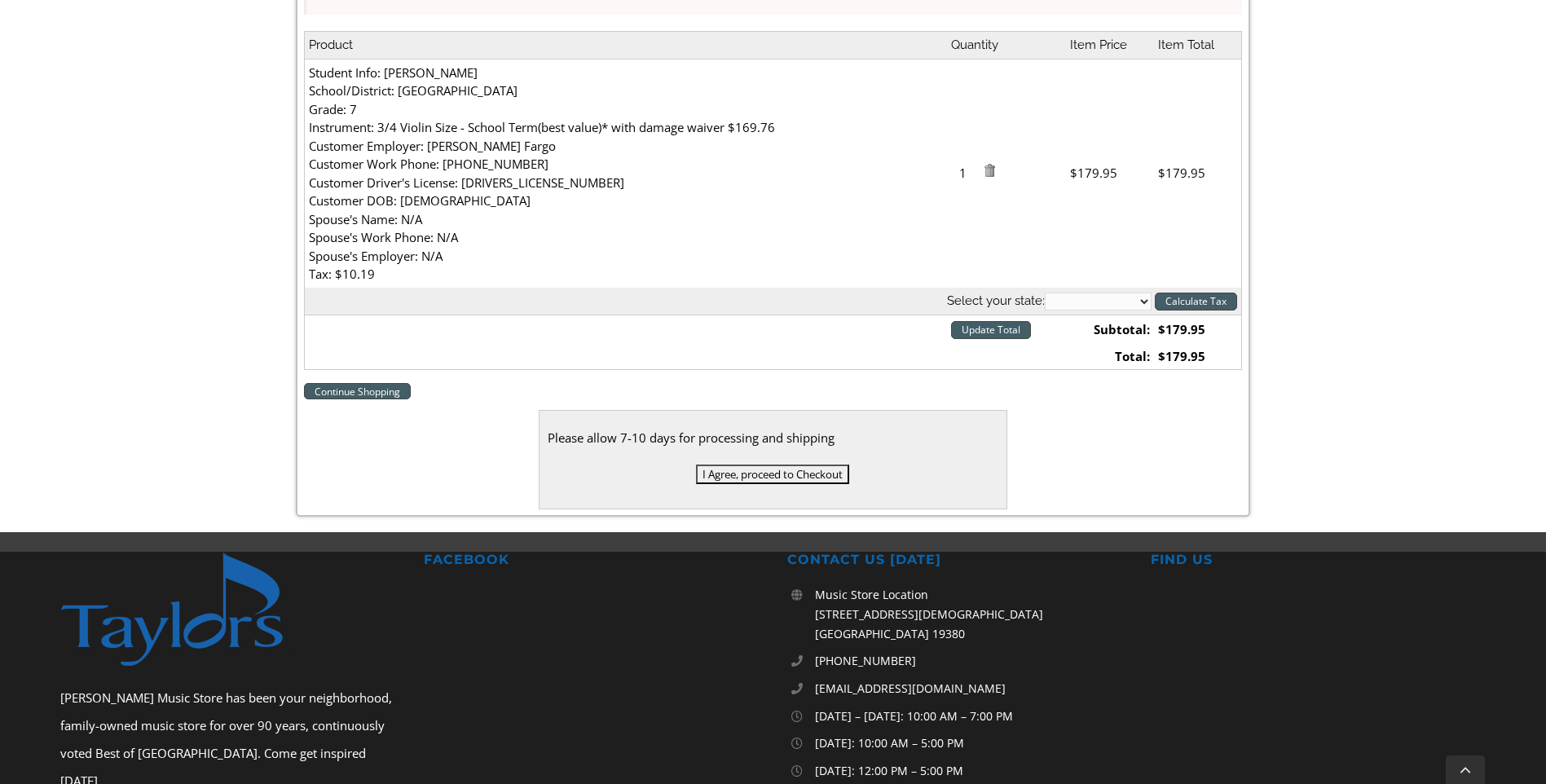
click at [1147, 300] on select "Alabama Alaska Arizona Arkansas California Colorado Connecticut Delaware D. C. …" at bounding box center [1098, 301] width 107 height 18
select select "PA"
click at [1045, 292] on select "Alabama Alaska Arizona Arkansas California Colorado Connecticut Delaware D. C. …" at bounding box center [1098, 301] width 107 height 18
click at [1194, 300] on input "Calculate Tax" at bounding box center [1196, 301] width 82 height 18
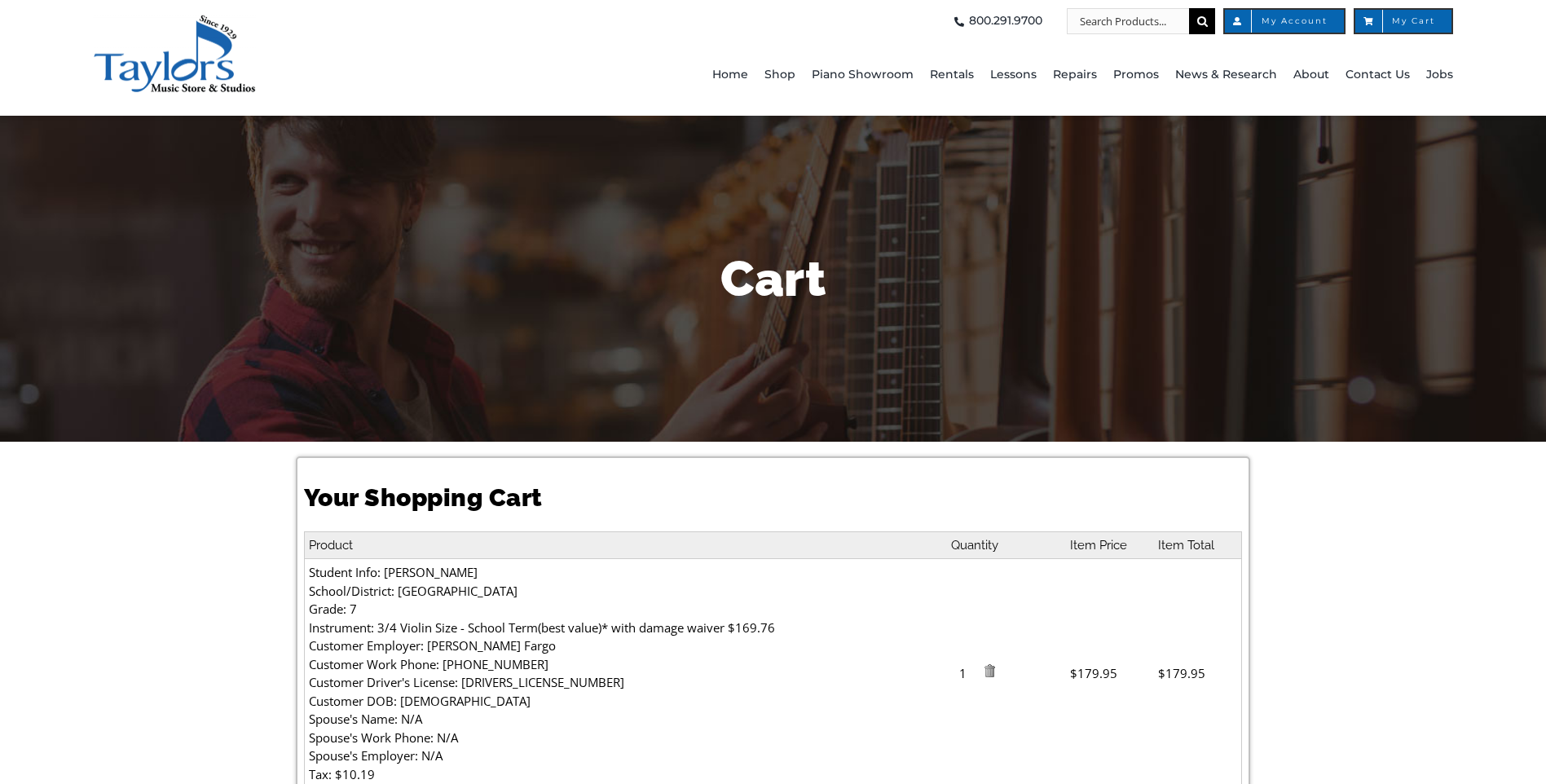
select select "PA"
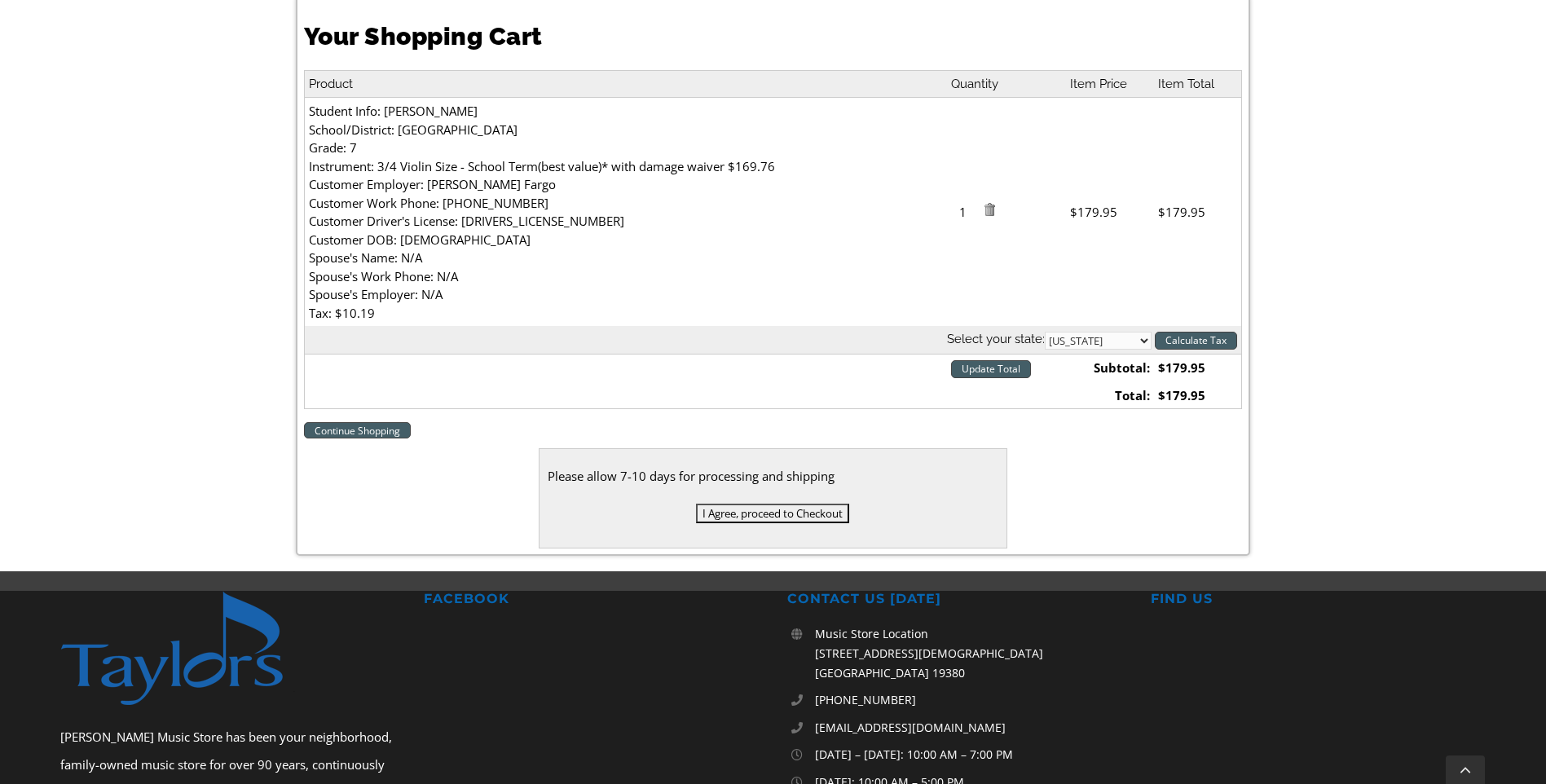
scroll to position [489, 0]
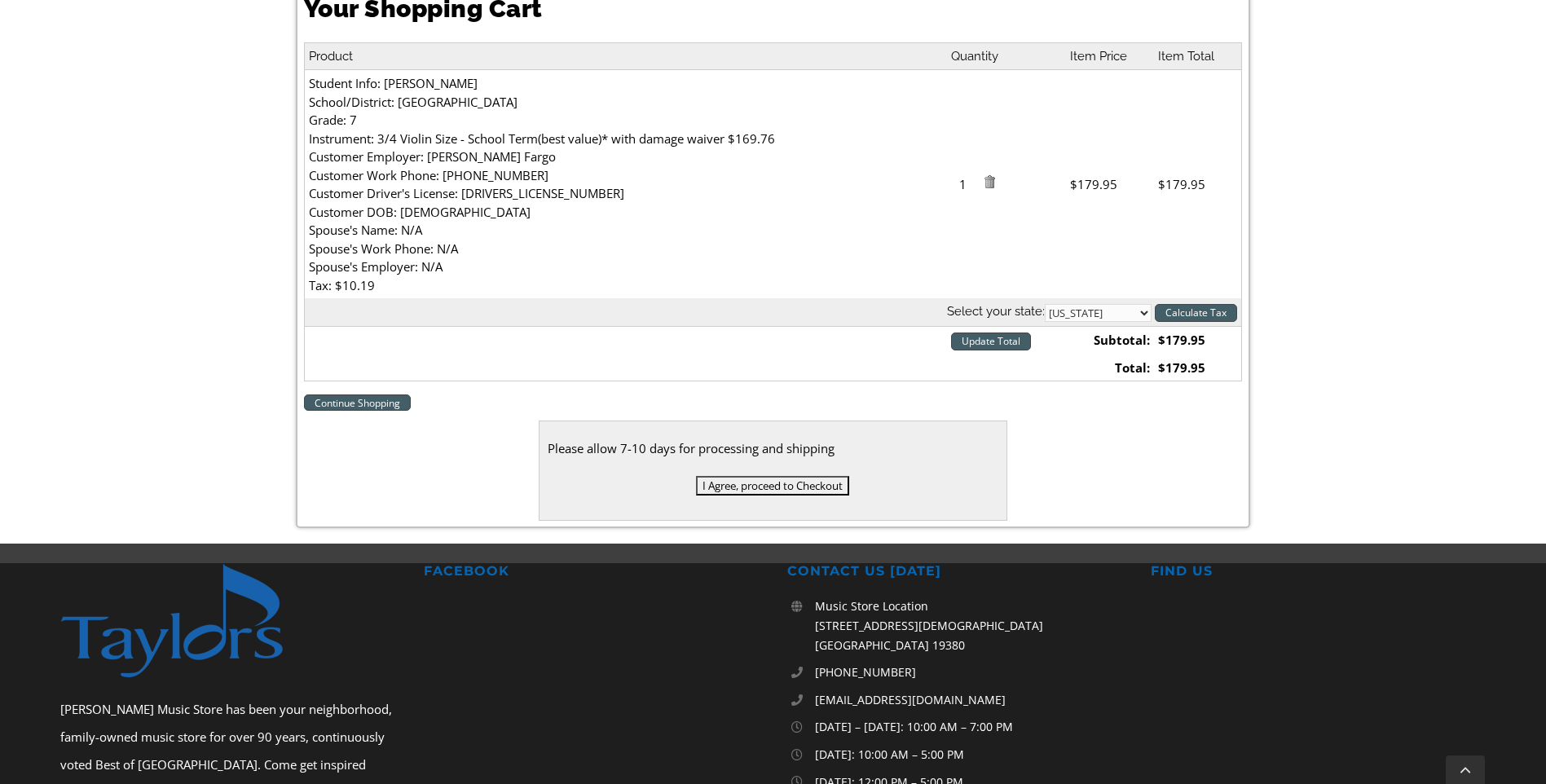
click at [805, 481] on input "I Agree, proceed to Checkout" at bounding box center [773, 486] width 153 height 20
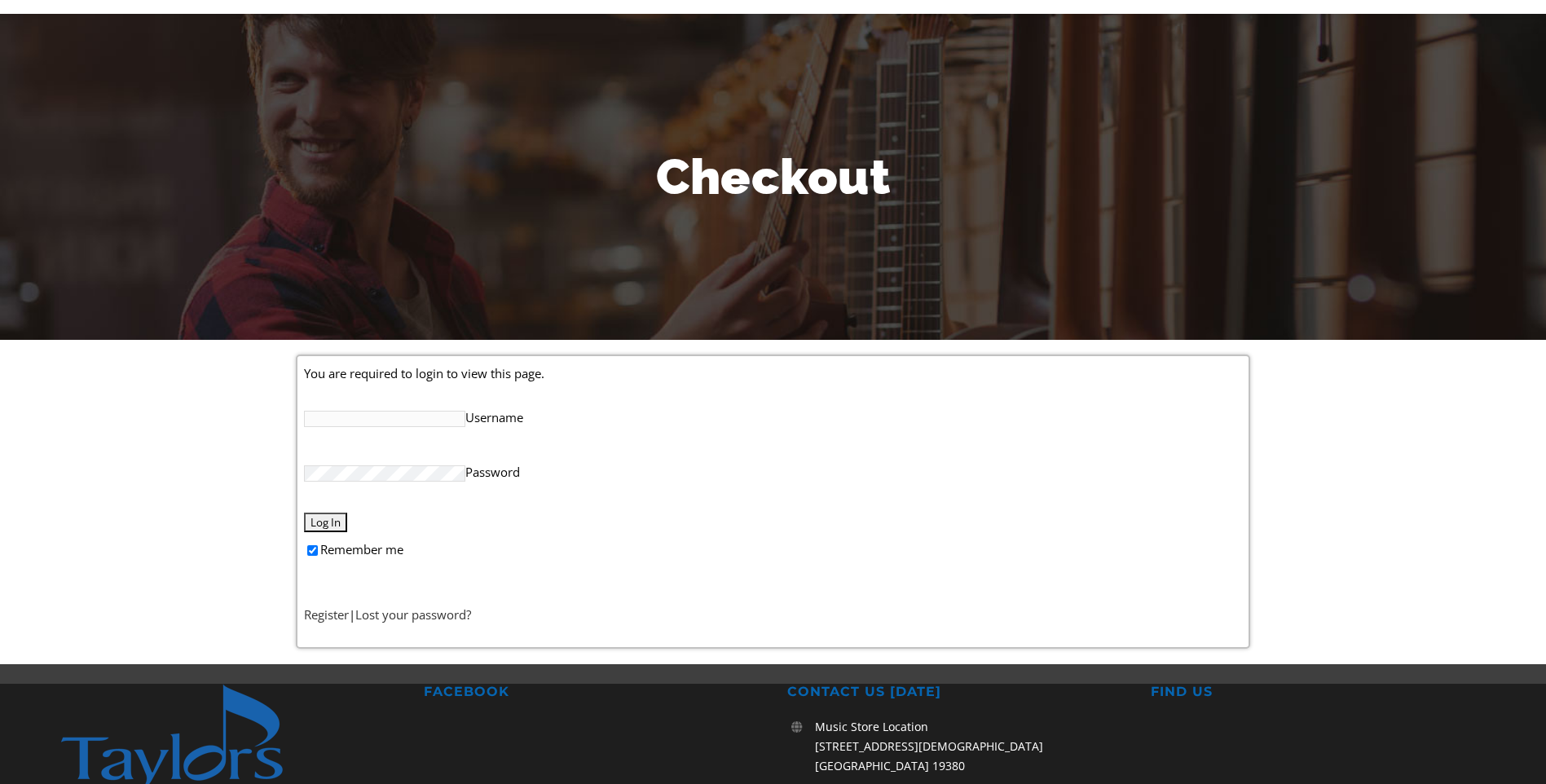
scroll to position [326, 0]
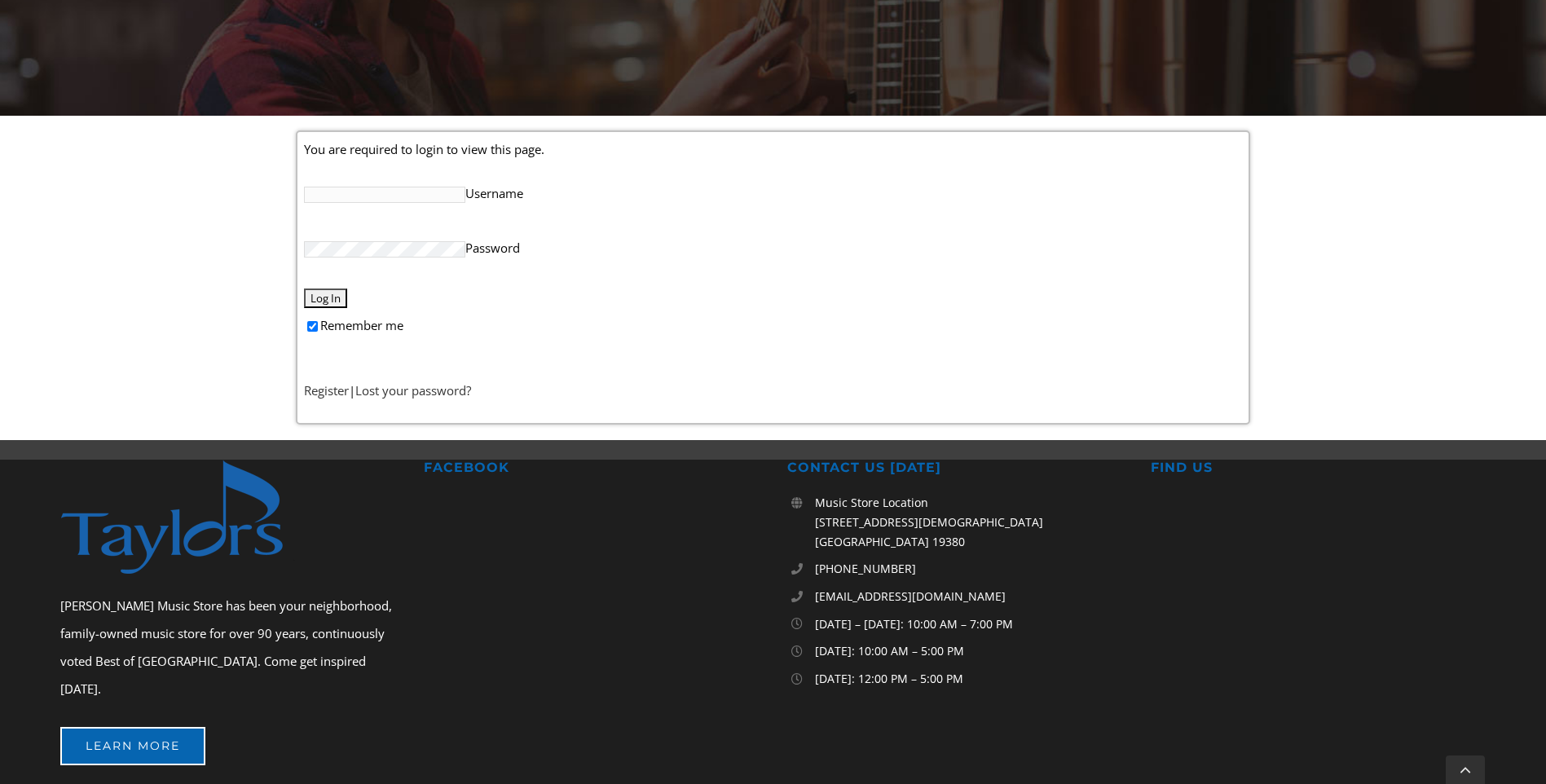
click at [404, 197] on input "Username" at bounding box center [384, 195] width 161 height 17
type input "huihuixu"
click at [331, 387] on link "Register" at bounding box center [326, 391] width 45 height 17
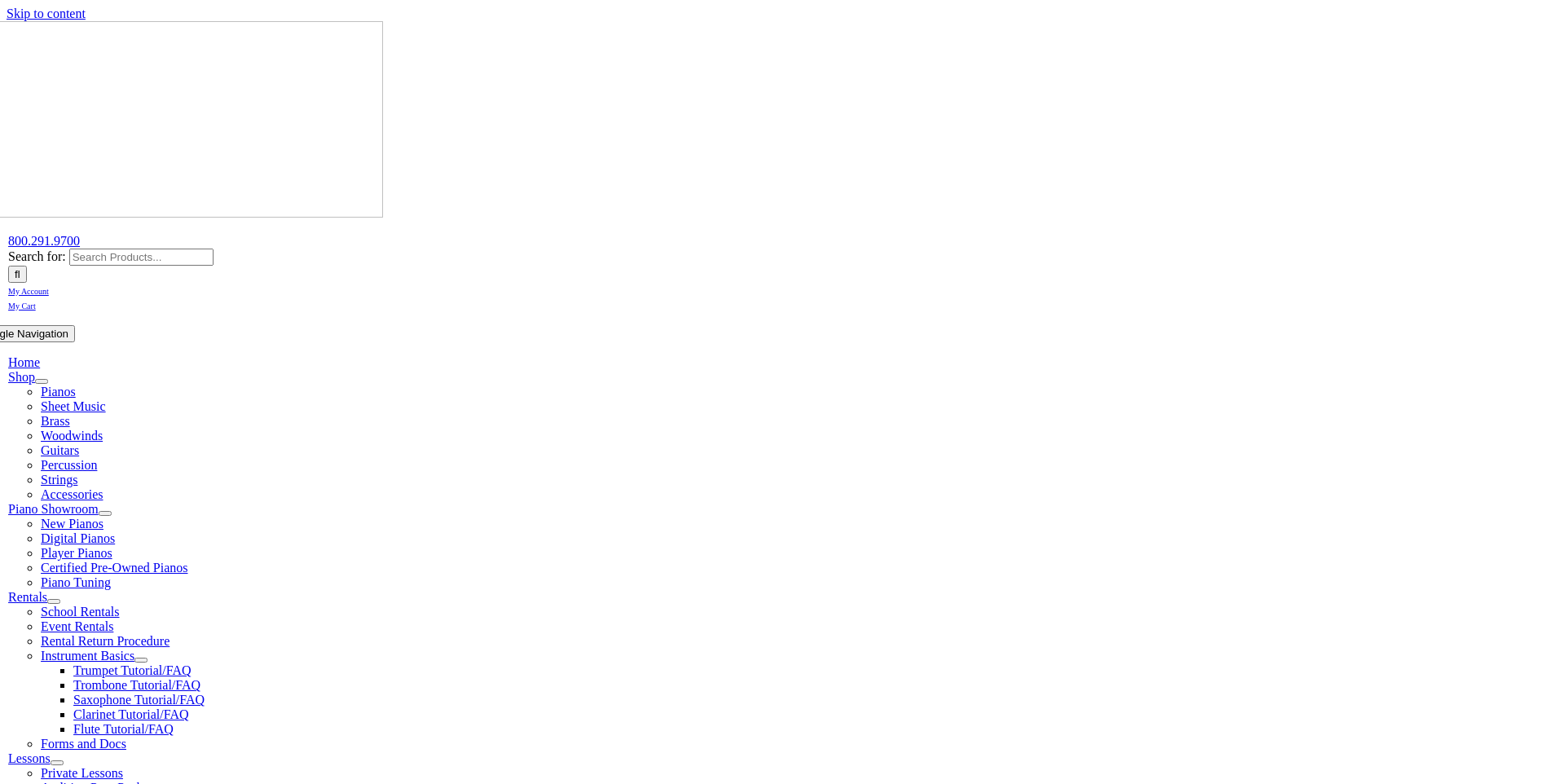
select select "PA"
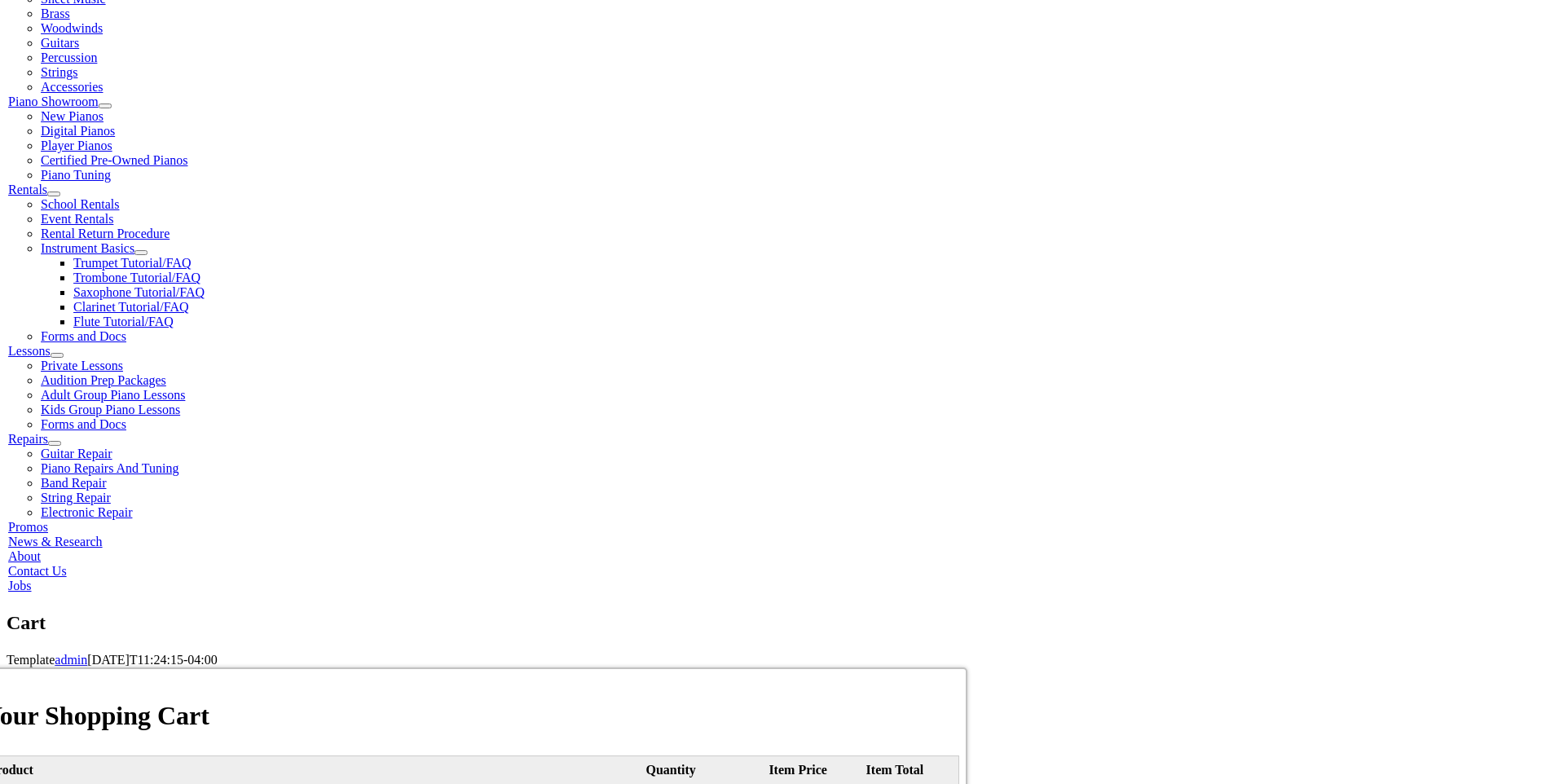
scroll to position [489, 0]
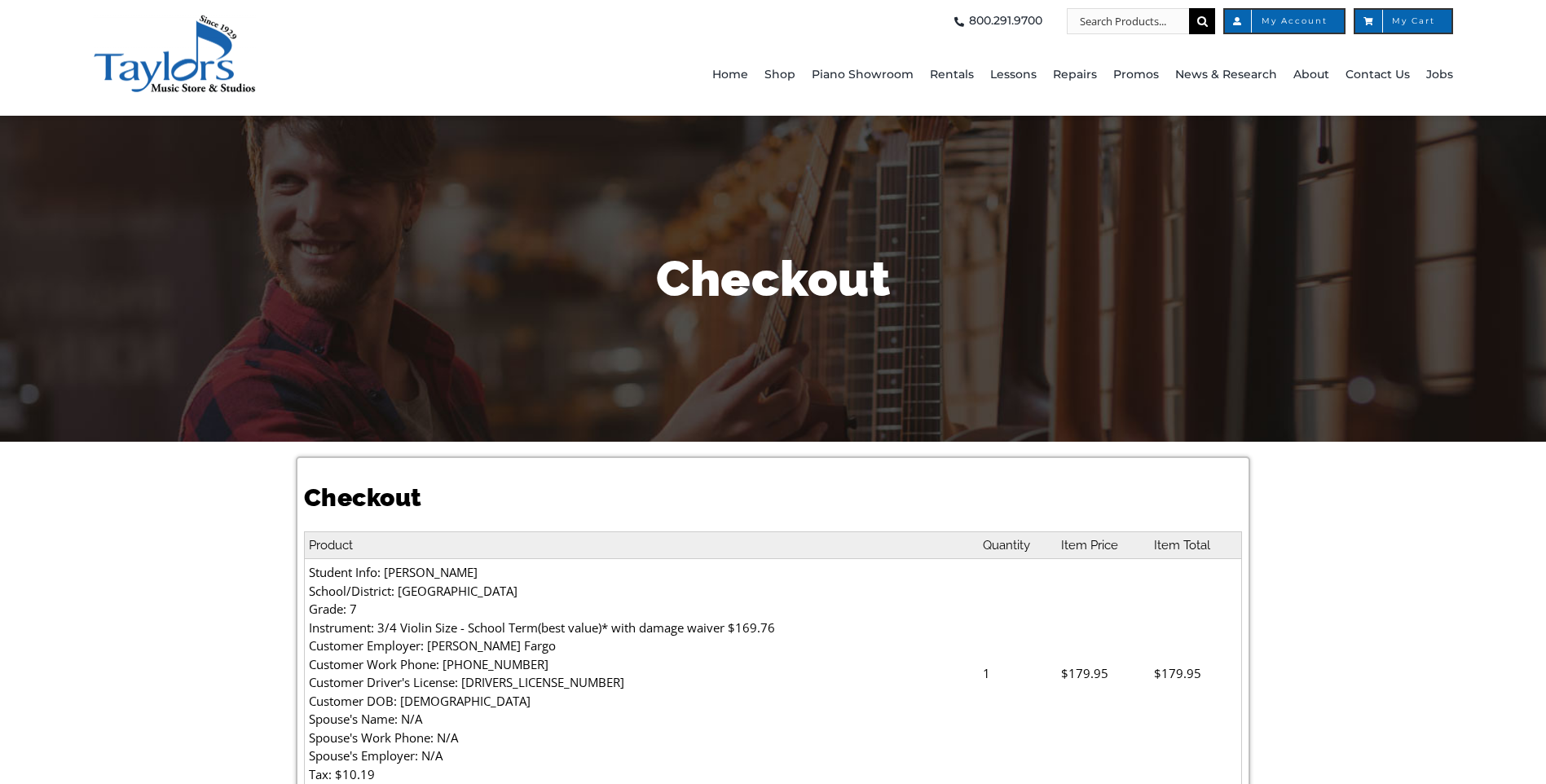
select select
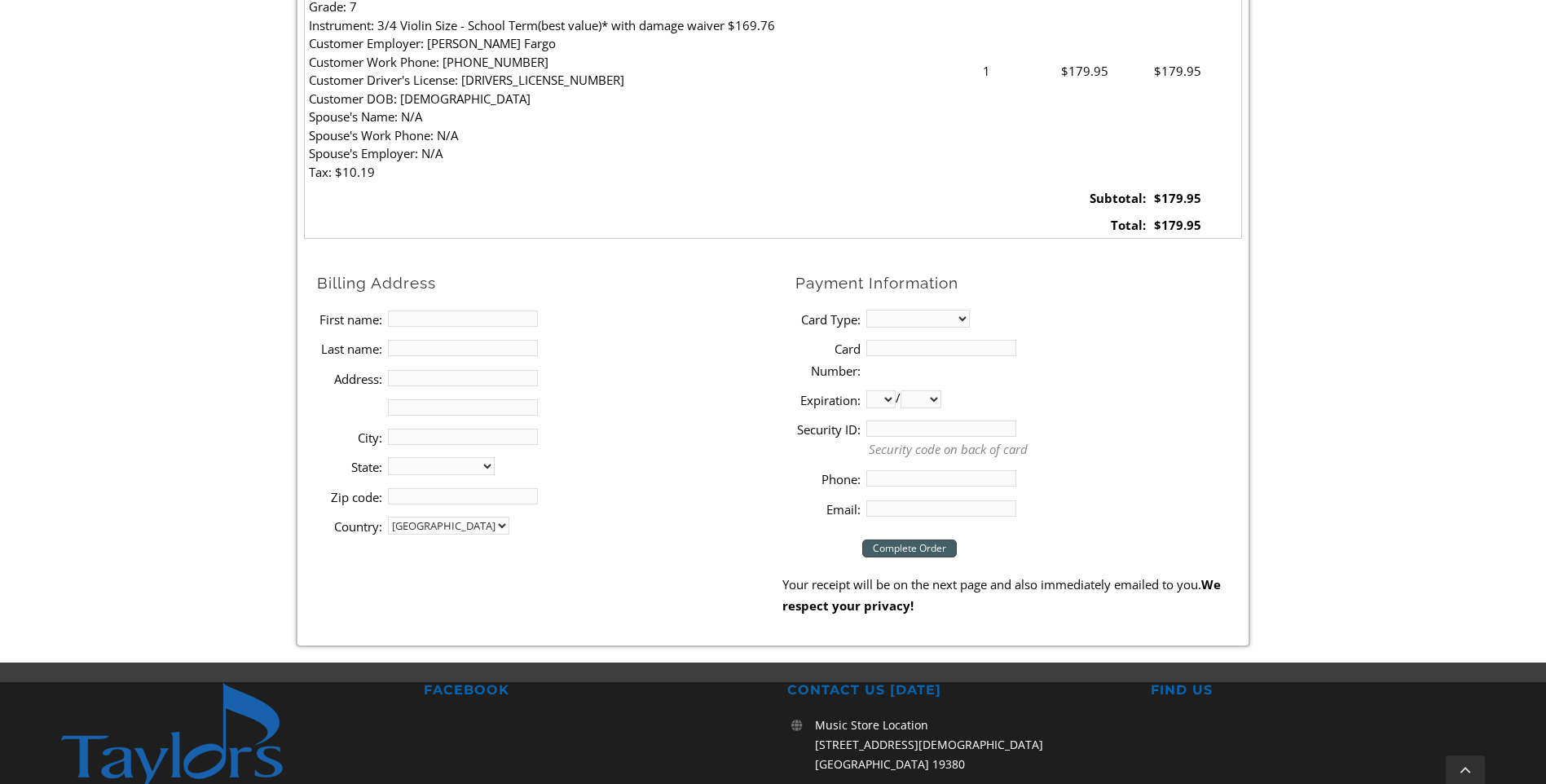
scroll to position [652, 0]
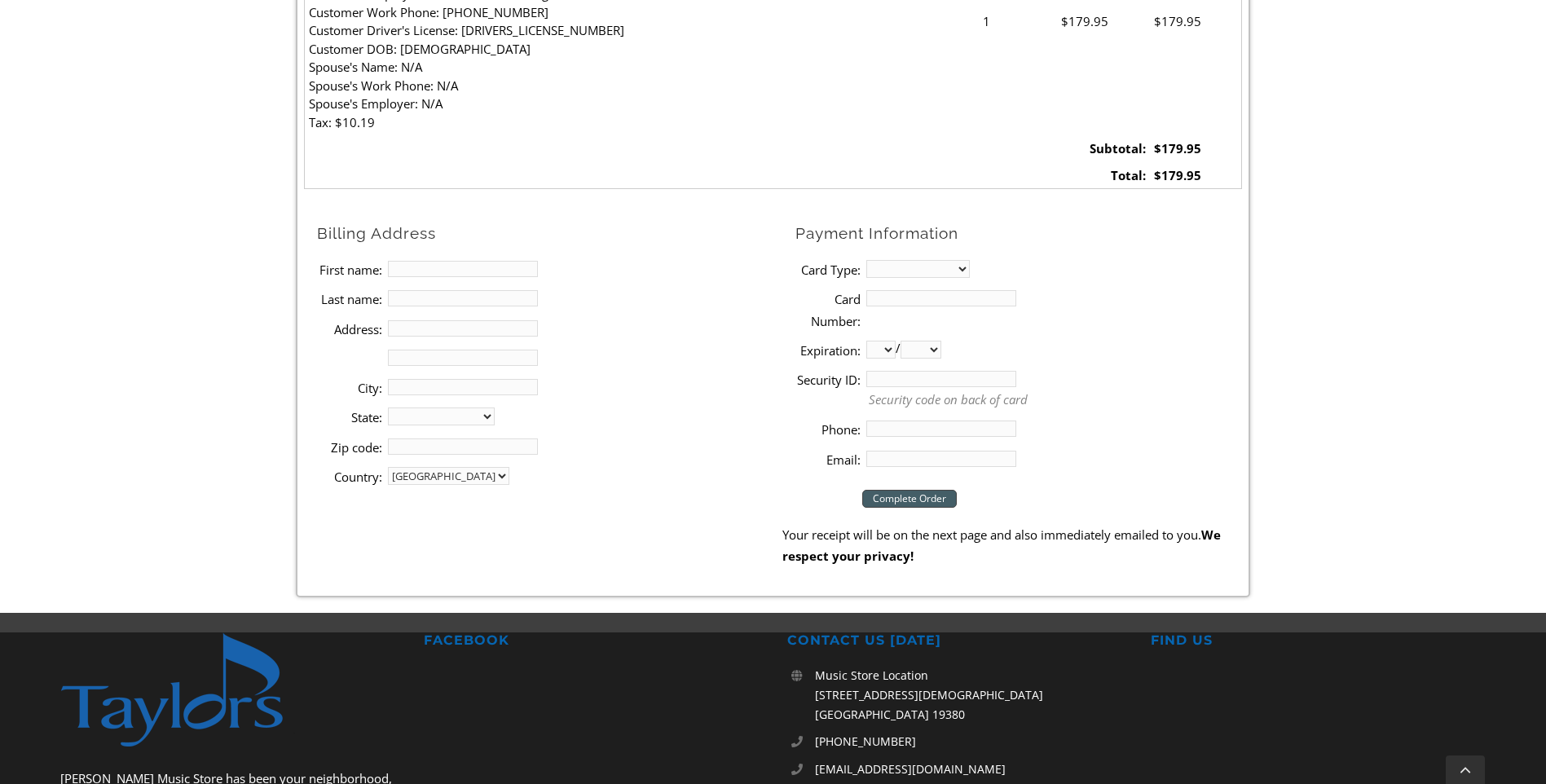
click at [472, 272] on input "First name:" at bounding box center [463, 269] width 150 height 17
type input "Huihui"
type input "[PERSON_NAME]"
type input "[STREET_ADDRESS]"
type input "Malvern"
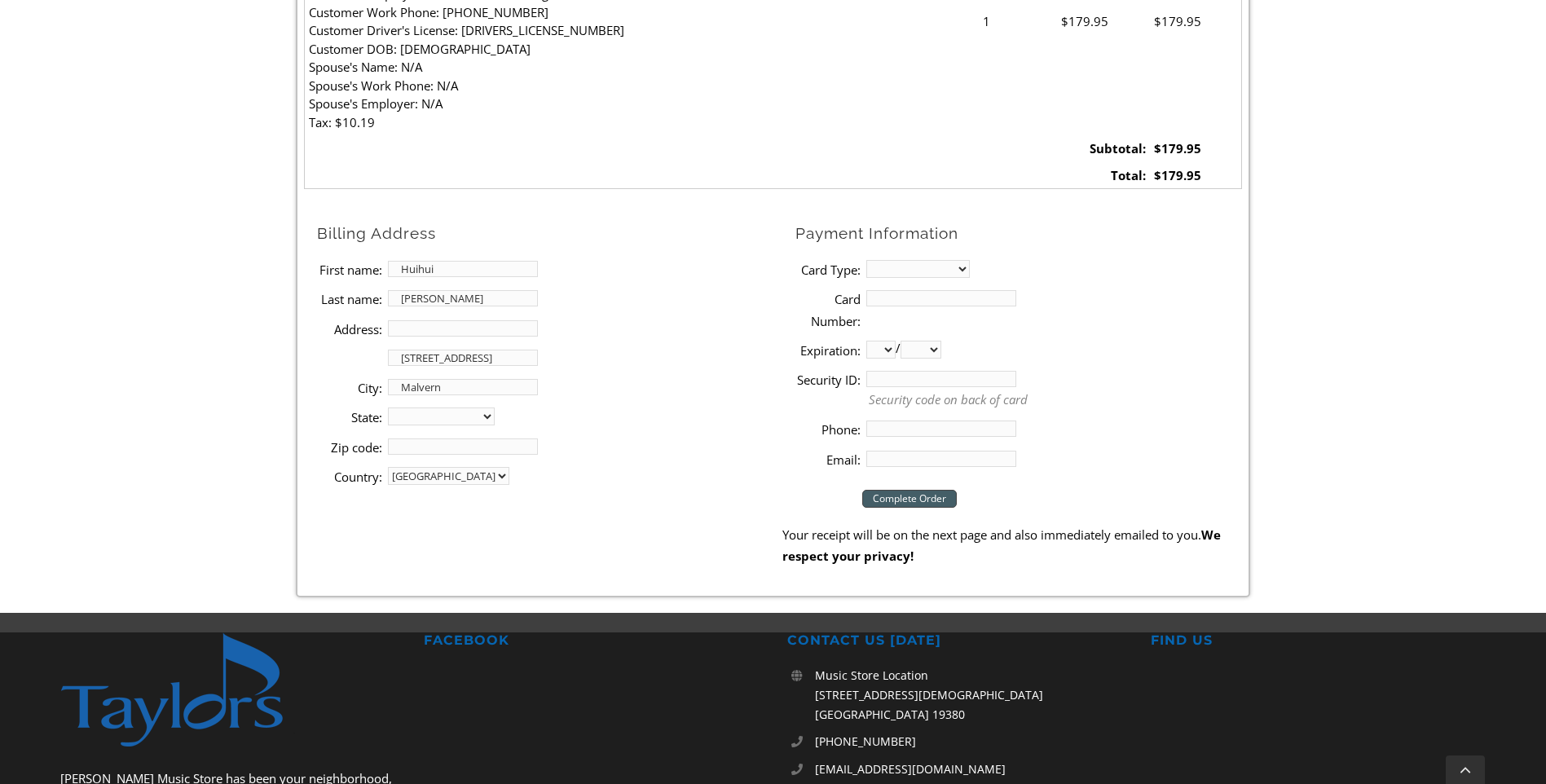
select select "PA"
type input "19355"
type input "2154794098"
type input "[EMAIL_ADDRESS][DOMAIN_NAME]"
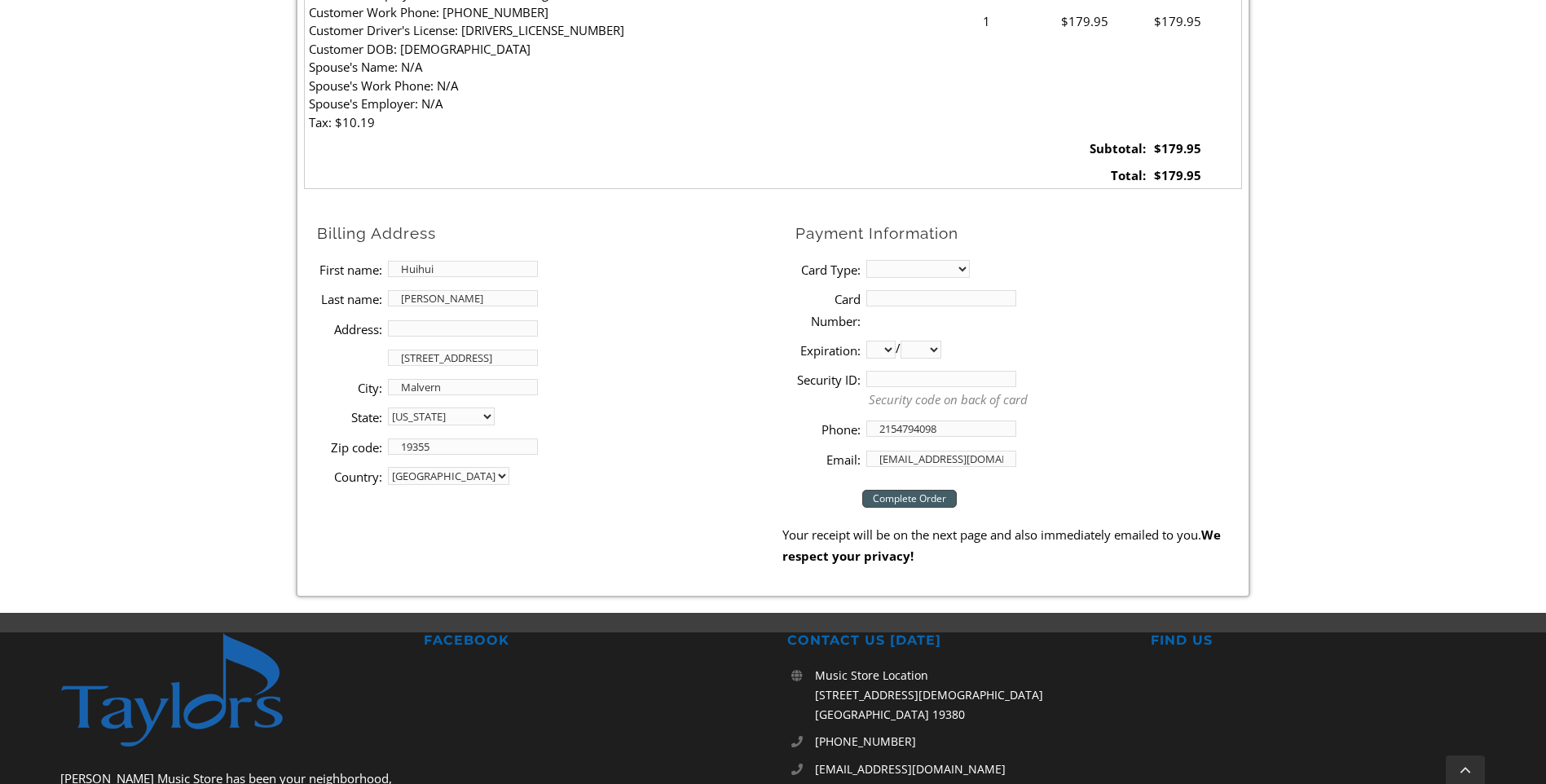
drag, startPoint x: 466, startPoint y: 363, endPoint x: 543, endPoint y: 361, distance: 77.0
click at [543, 361] on li "Address [STREET_ADDRESS]" at bounding box center [550, 357] width 465 height 29
type input "[STREET_ADDRESS]"
click at [647, 308] on li "Last name: [PERSON_NAME]" at bounding box center [550, 298] width 465 height 29
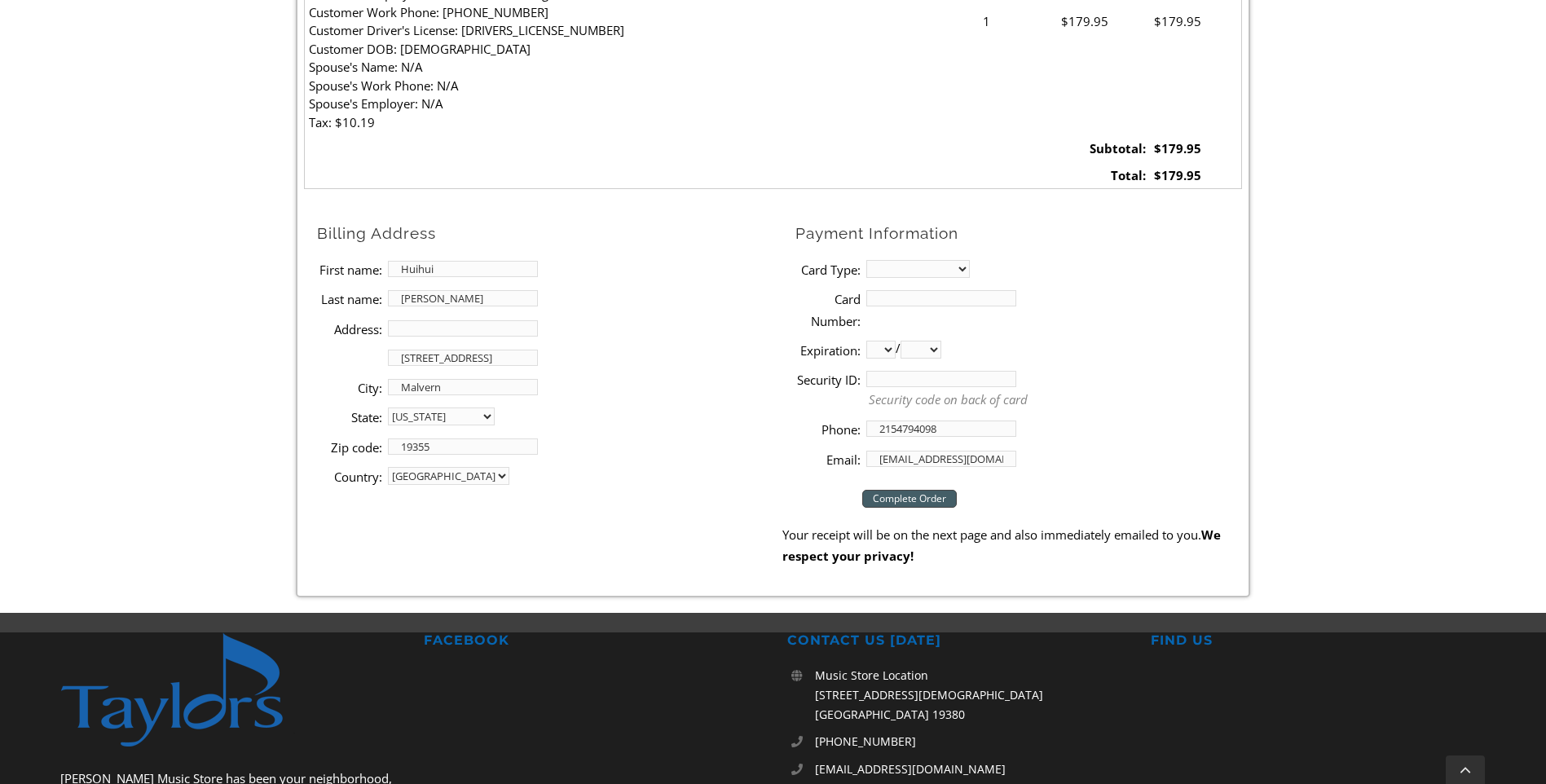
click at [922, 268] on select "MasterCard Visa American Express Discover" at bounding box center [917, 269] width 104 height 18
select select "visa"
click at [866, 260] on select "MasterCard Visa American Express Discover" at bounding box center [917, 269] width 104 height 18
click at [931, 296] on input "Card Number:" at bounding box center [941, 298] width 150 height 17
type input "[STREET_ADDRESS]"
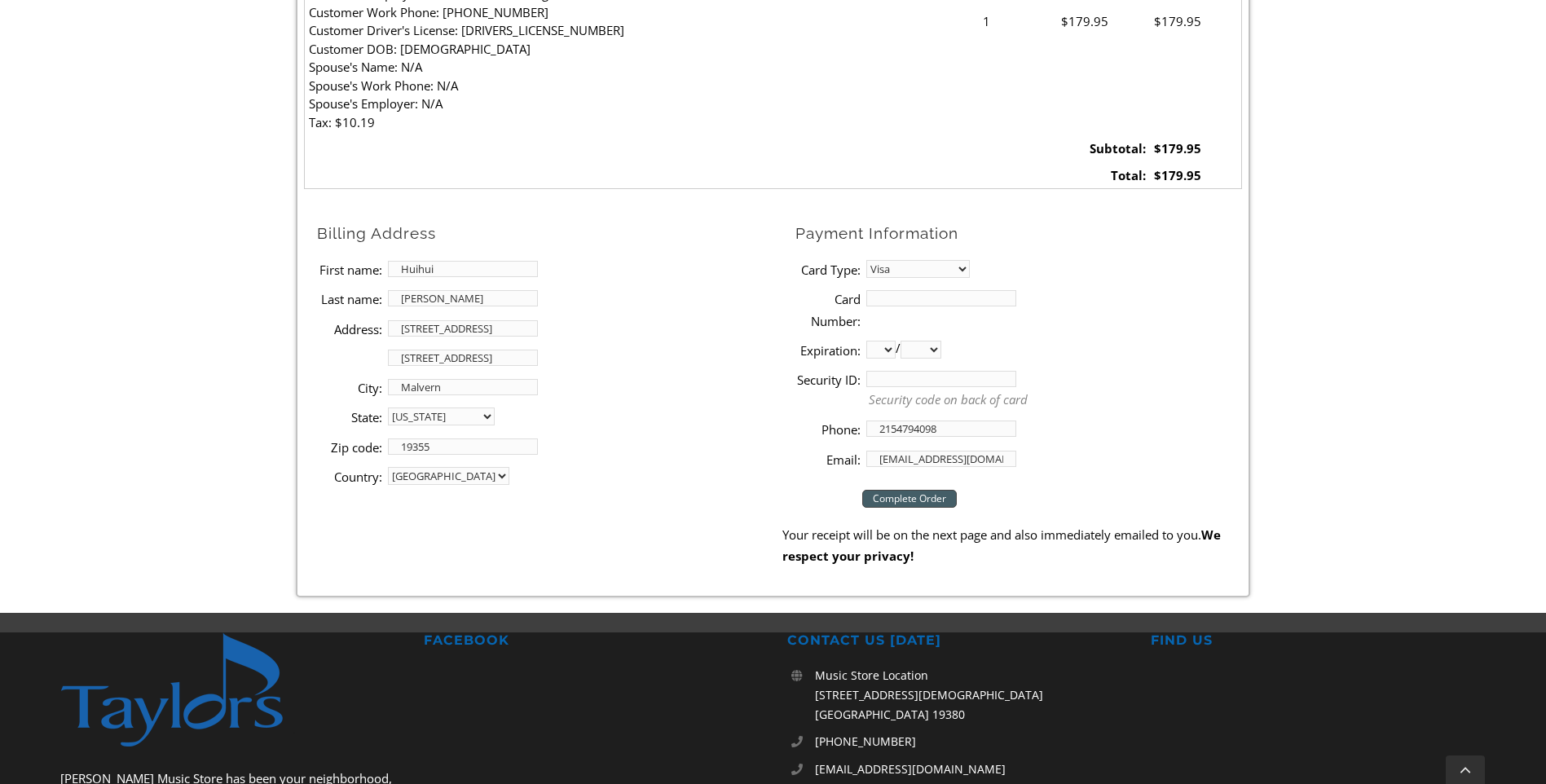
type input "[CREDIT_CARD_NUMBER]"
select select "04"
select select "2028"
drag, startPoint x: 470, startPoint y: 363, endPoint x: 306, endPoint y: 367, distance: 164.0
click at [306, 367] on ul "Billing Address First name: [PERSON_NAME] Last name: [PERSON_NAME] Address: [ST…" at bounding box center [543, 356] width 479 height 270
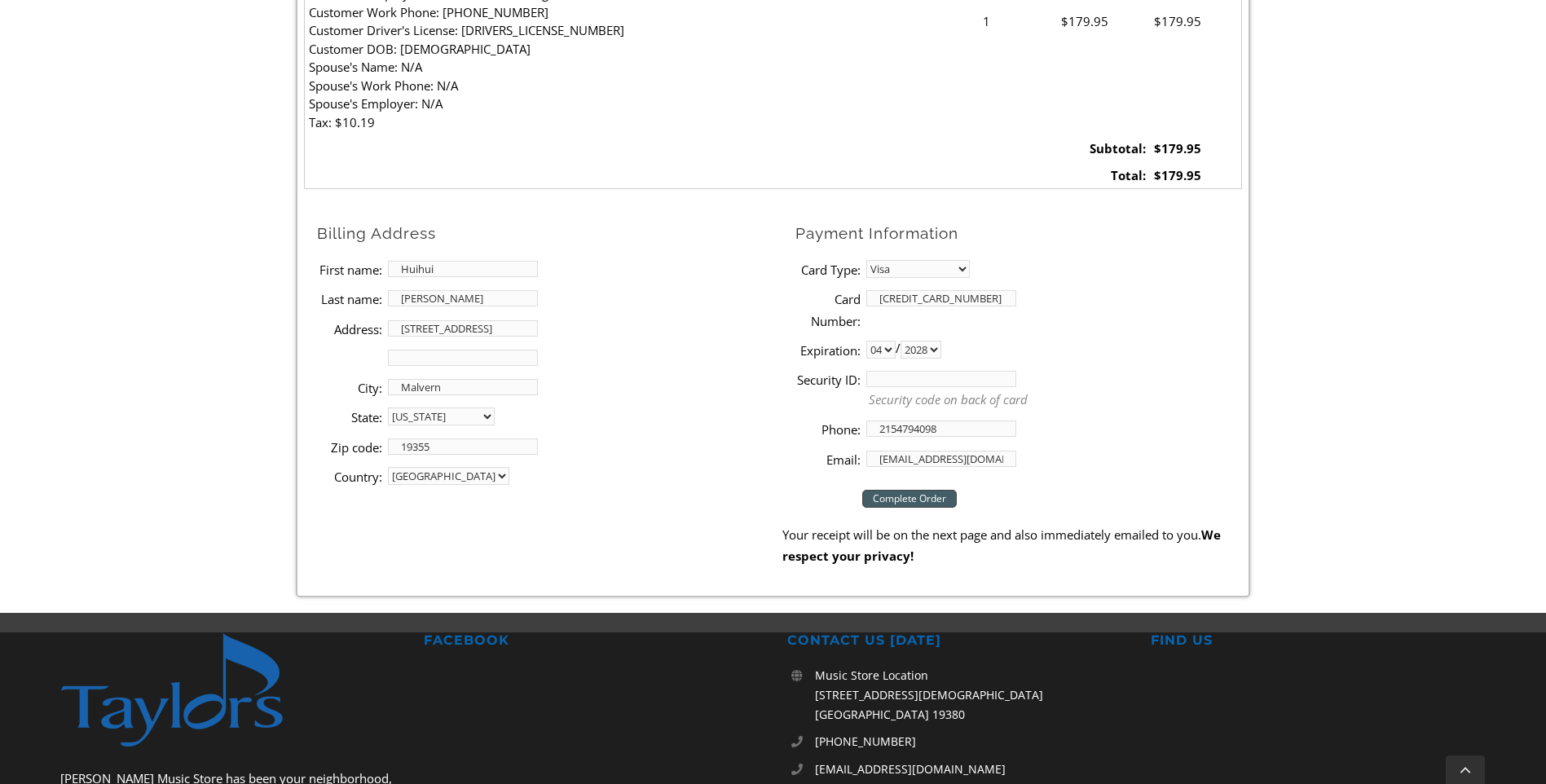
click at [957, 385] on input "Security ID:" at bounding box center [941, 379] width 150 height 17
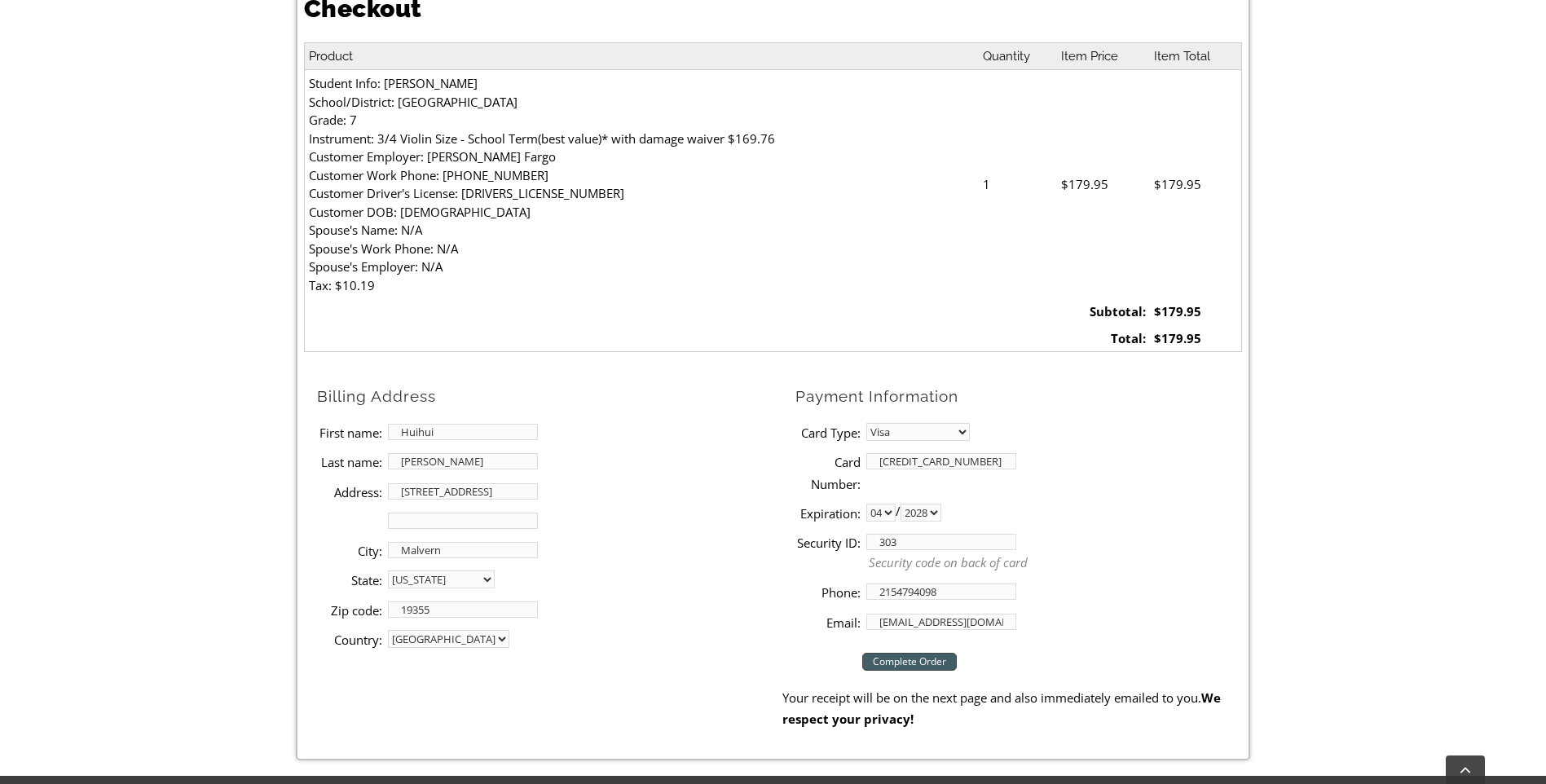
scroll to position [570, 0]
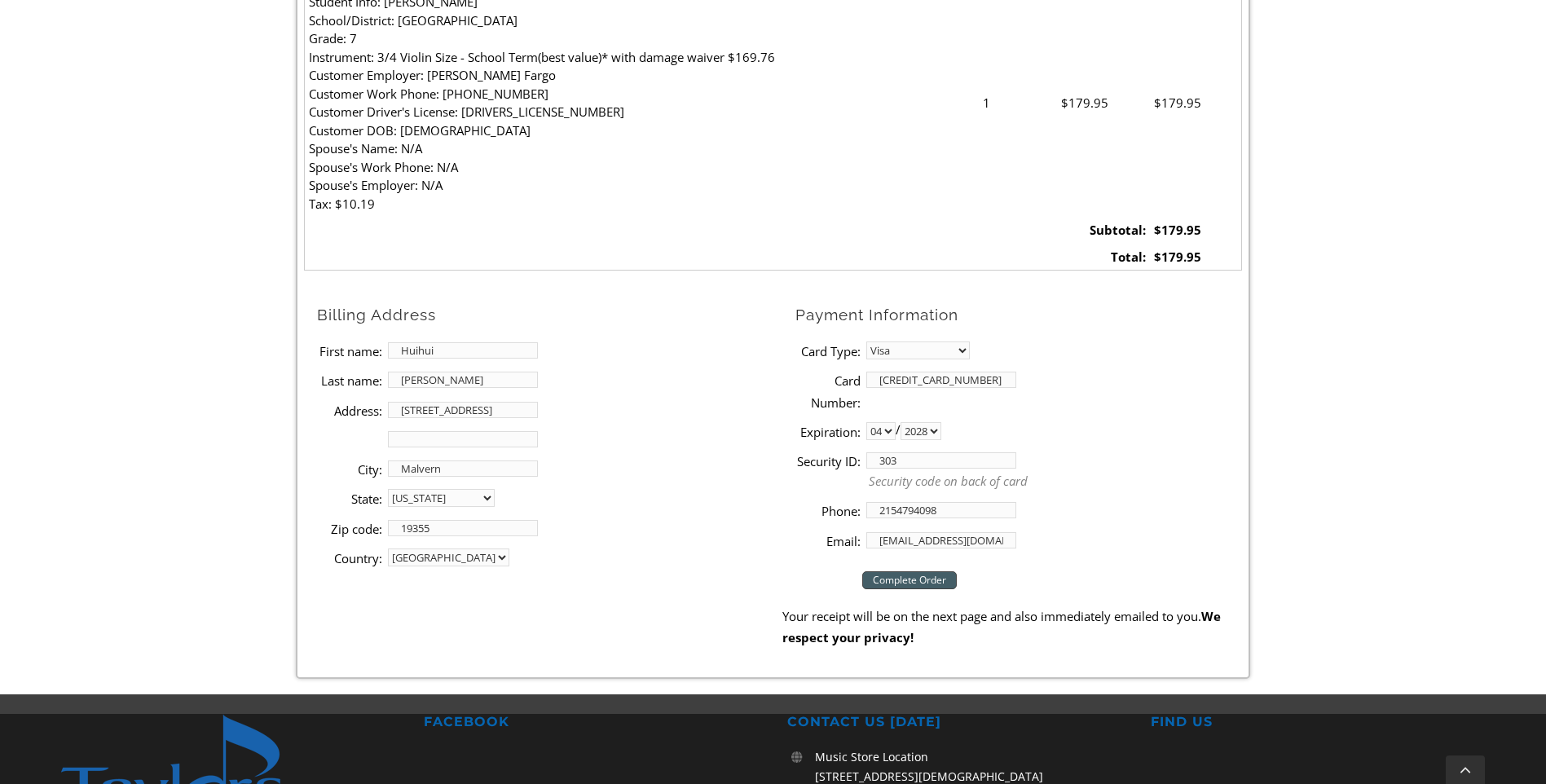
type input "303"
click at [942, 583] on input "Complete Order" at bounding box center [909, 580] width 94 height 18
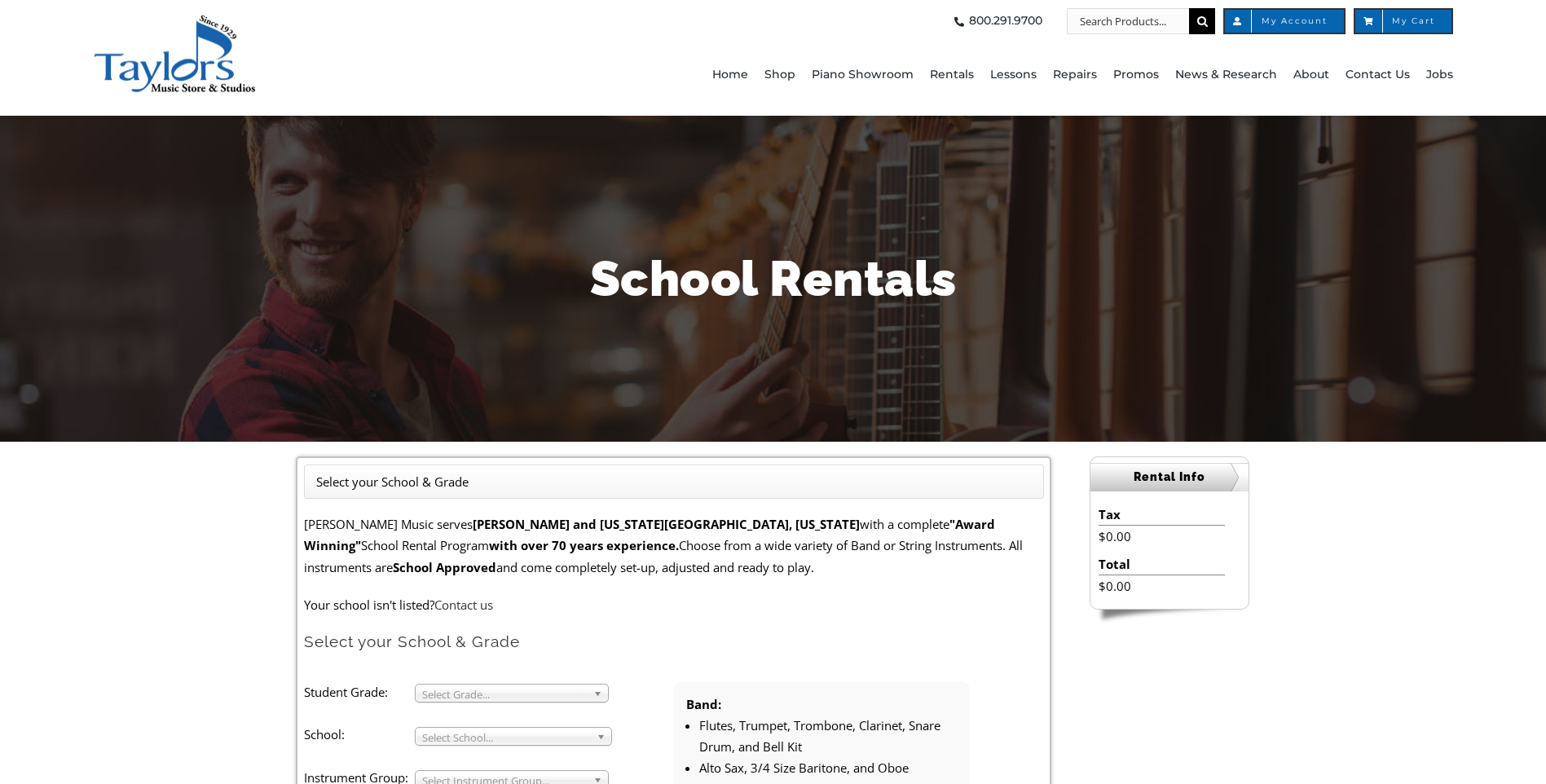
scroll to position [326, 0]
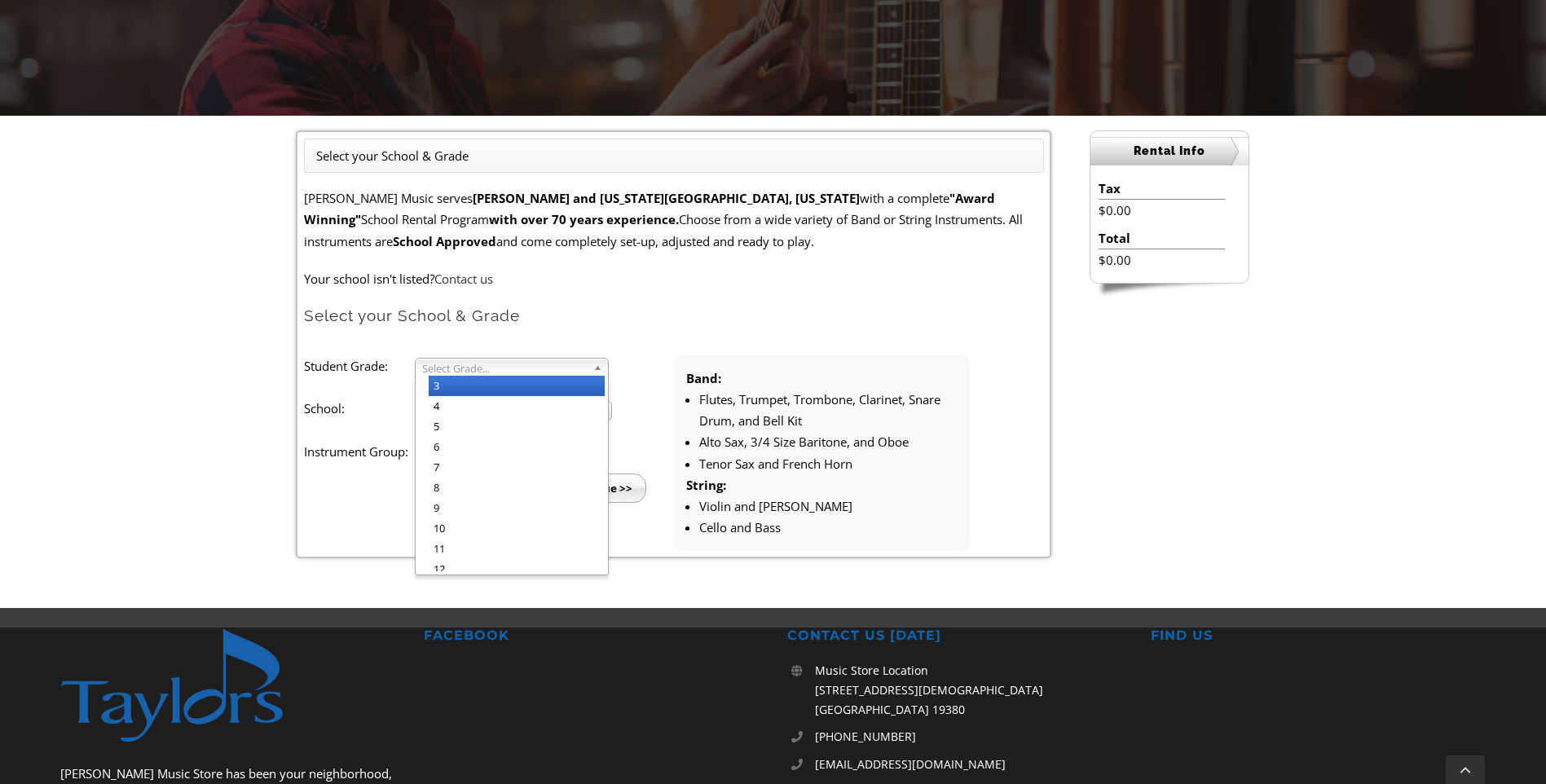
click at [513, 372] on span "Select Grade..." at bounding box center [504, 368] width 165 height 20
click at [464, 459] on li "7" at bounding box center [517, 467] width 176 height 21
click at [514, 417] on span "Select School..." at bounding box center [506, 411] width 168 height 20
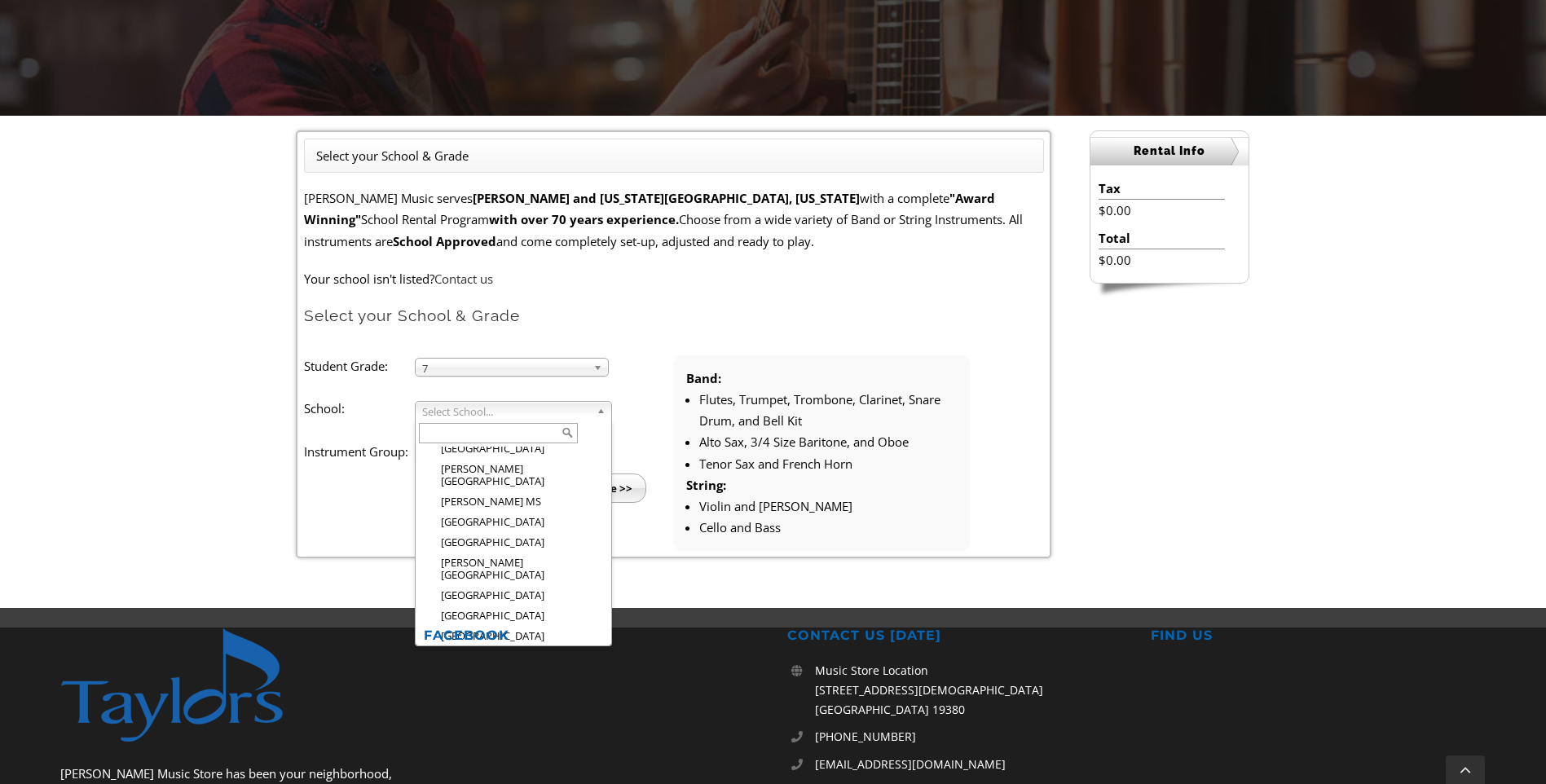
scroll to position [1060, 0]
click at [501, 585] on li "[GEOGRAPHIC_DATA]" at bounding box center [518, 595] width 180 height 21
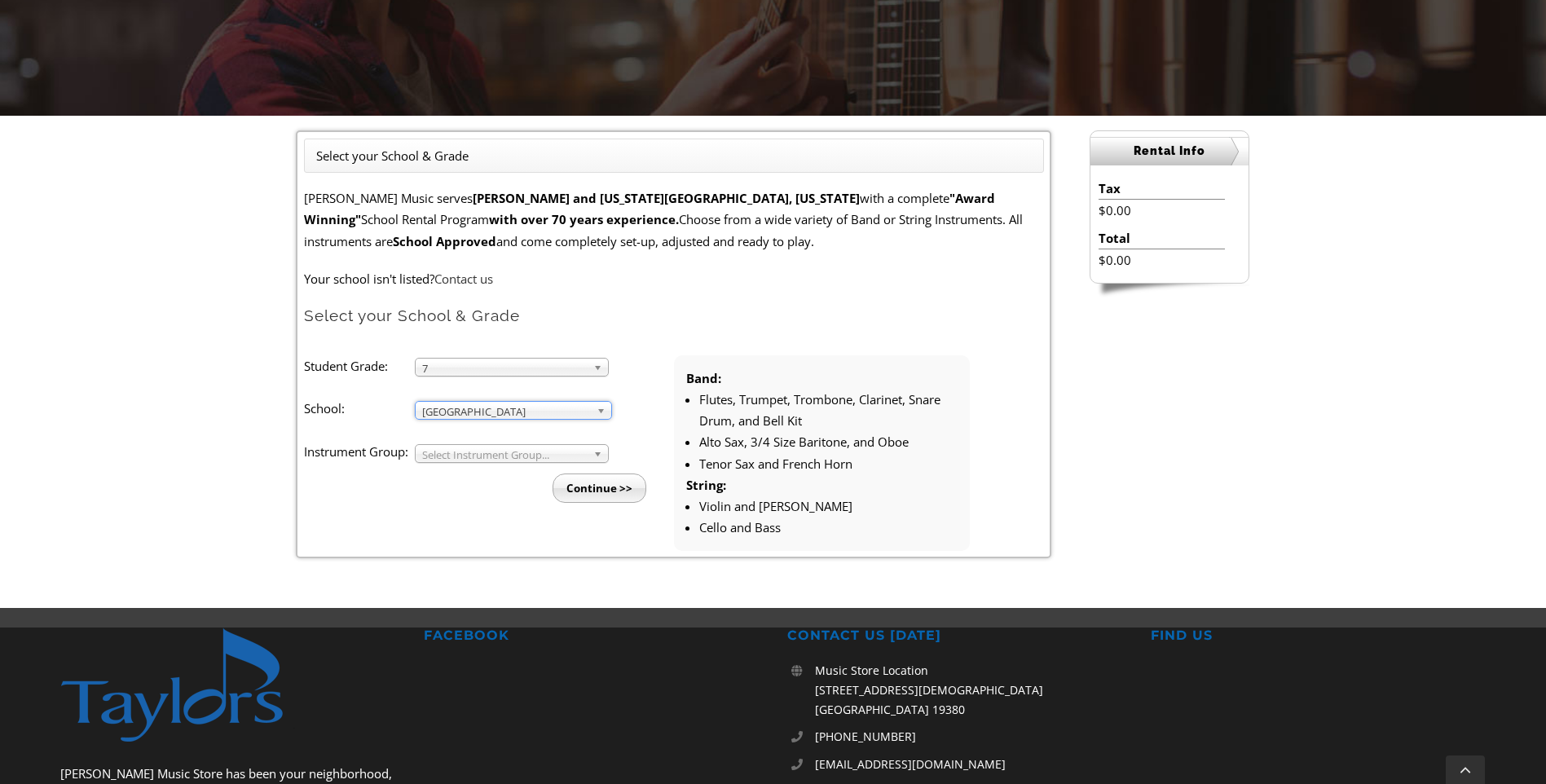
click at [575, 454] on span "Select Instrument Group..." at bounding box center [504, 455] width 165 height 20
click at [503, 489] on li "Strings" at bounding box center [517, 493] width 176 height 21
click at [603, 488] on input "Continue >>" at bounding box center [599, 488] width 94 height 29
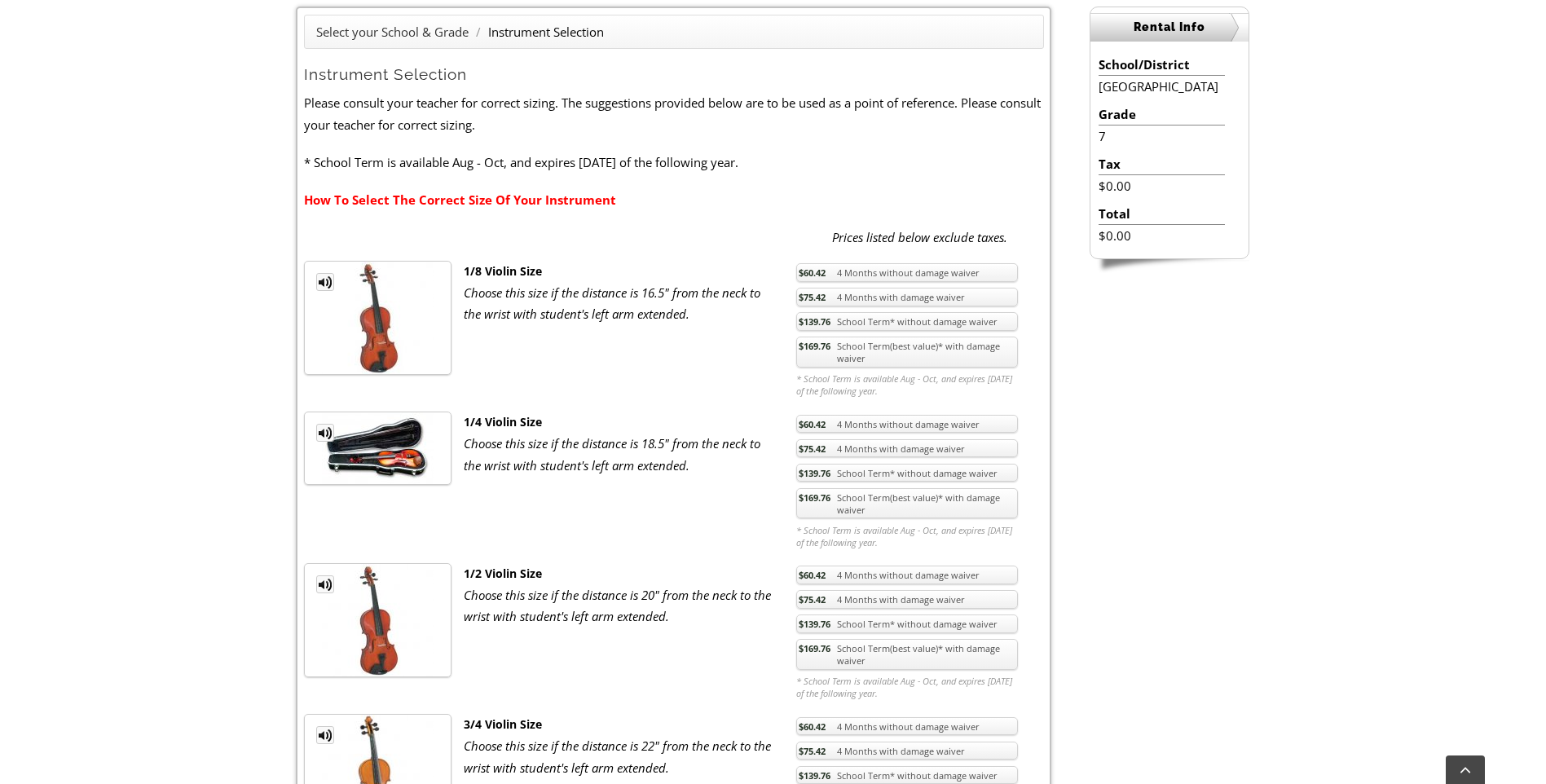
scroll to position [489, 0]
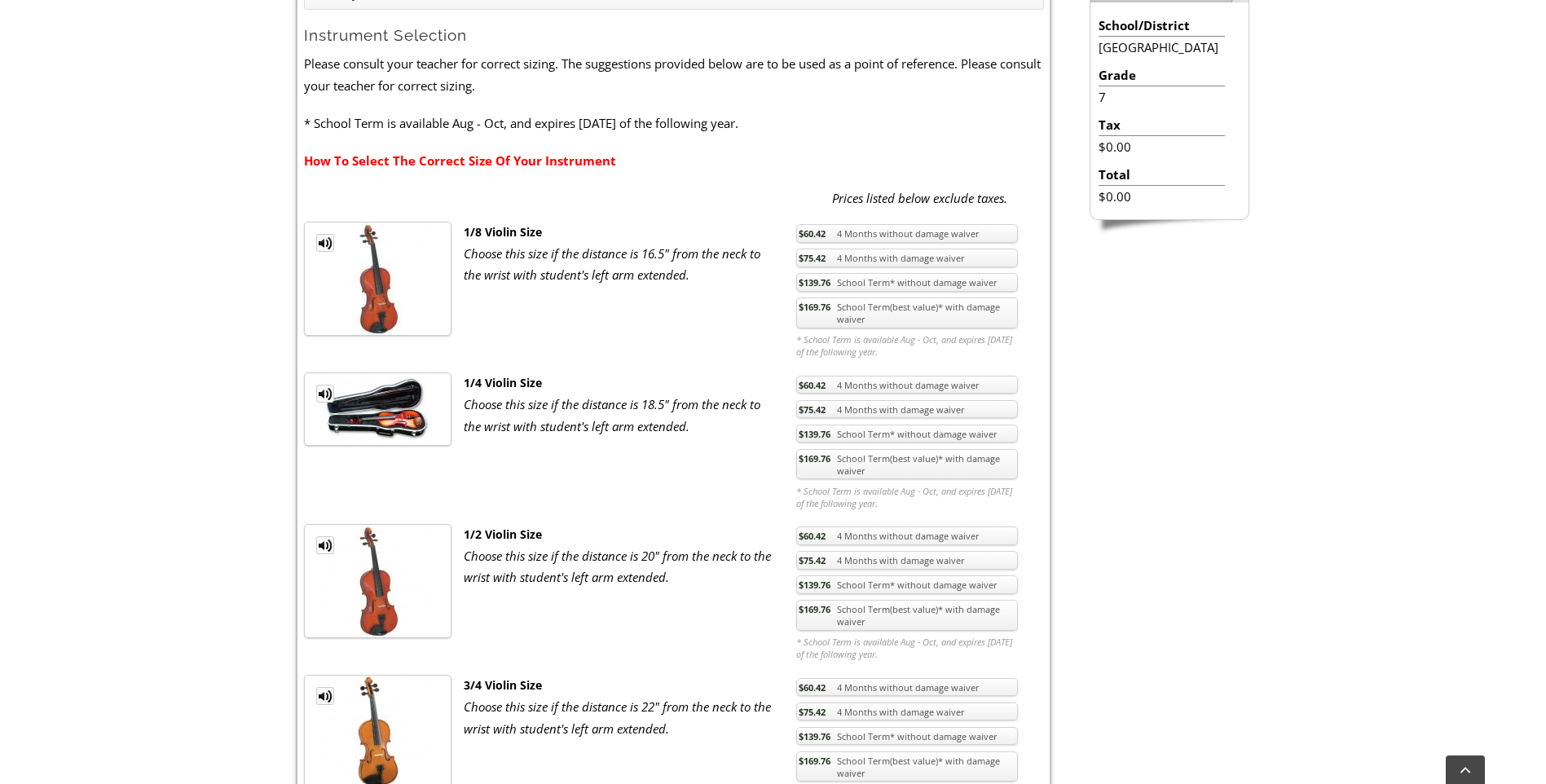
click at [855, 469] on link "$169.76 School Term(best value)* with damage waiver" at bounding box center [908, 464] width 222 height 31
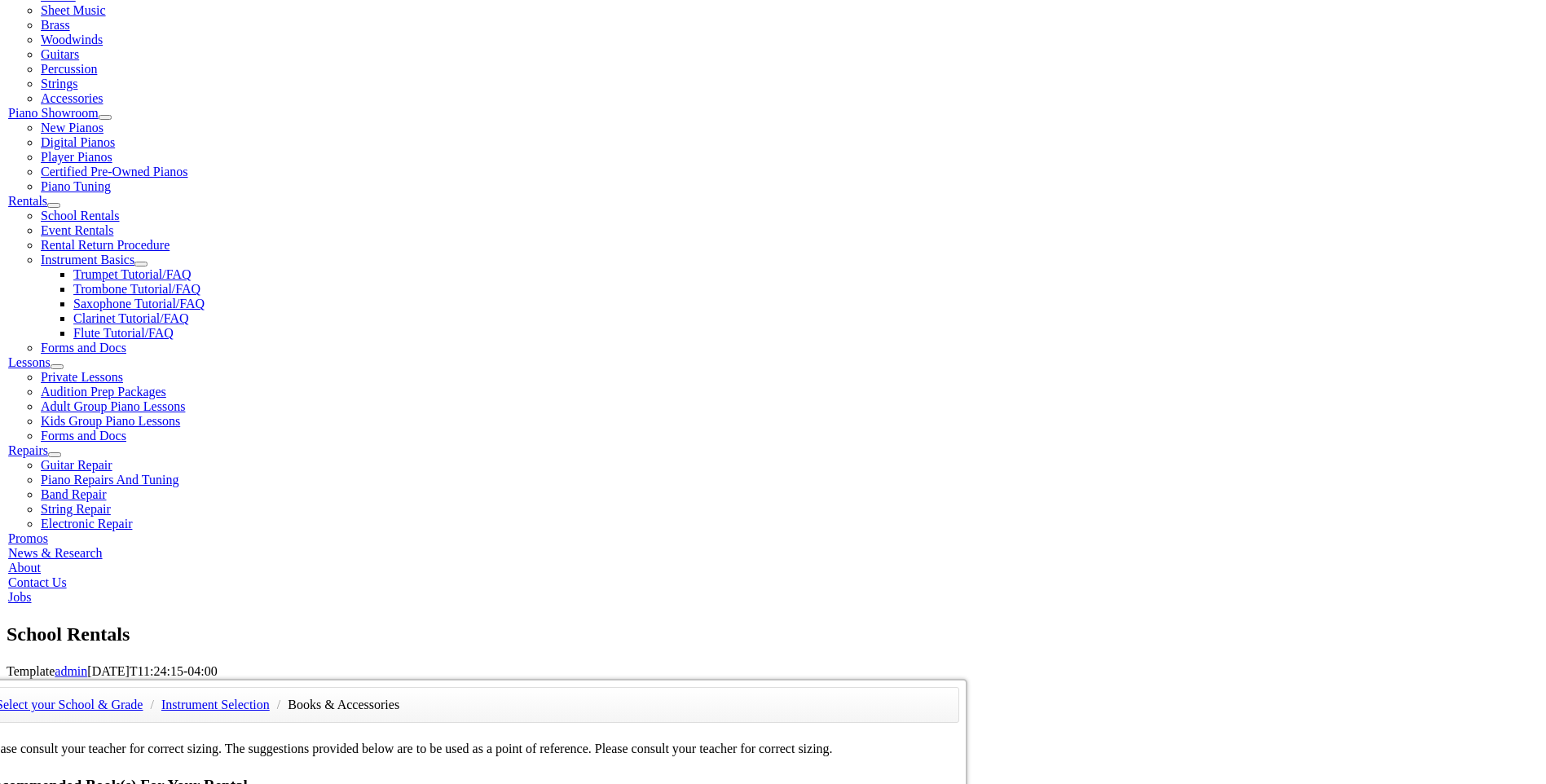
scroll to position [407, 0]
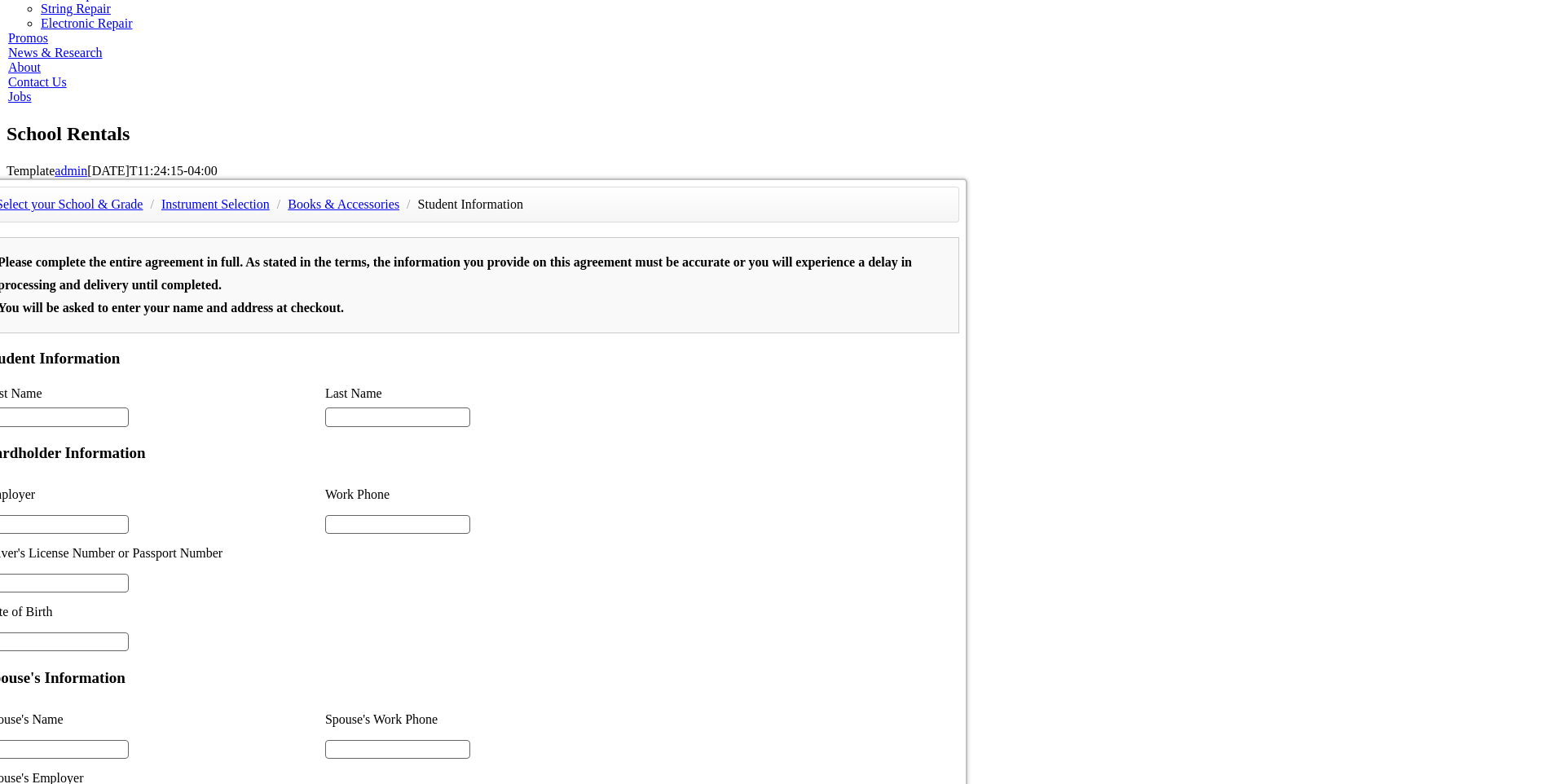
scroll to position [490, 0]
type input "2"
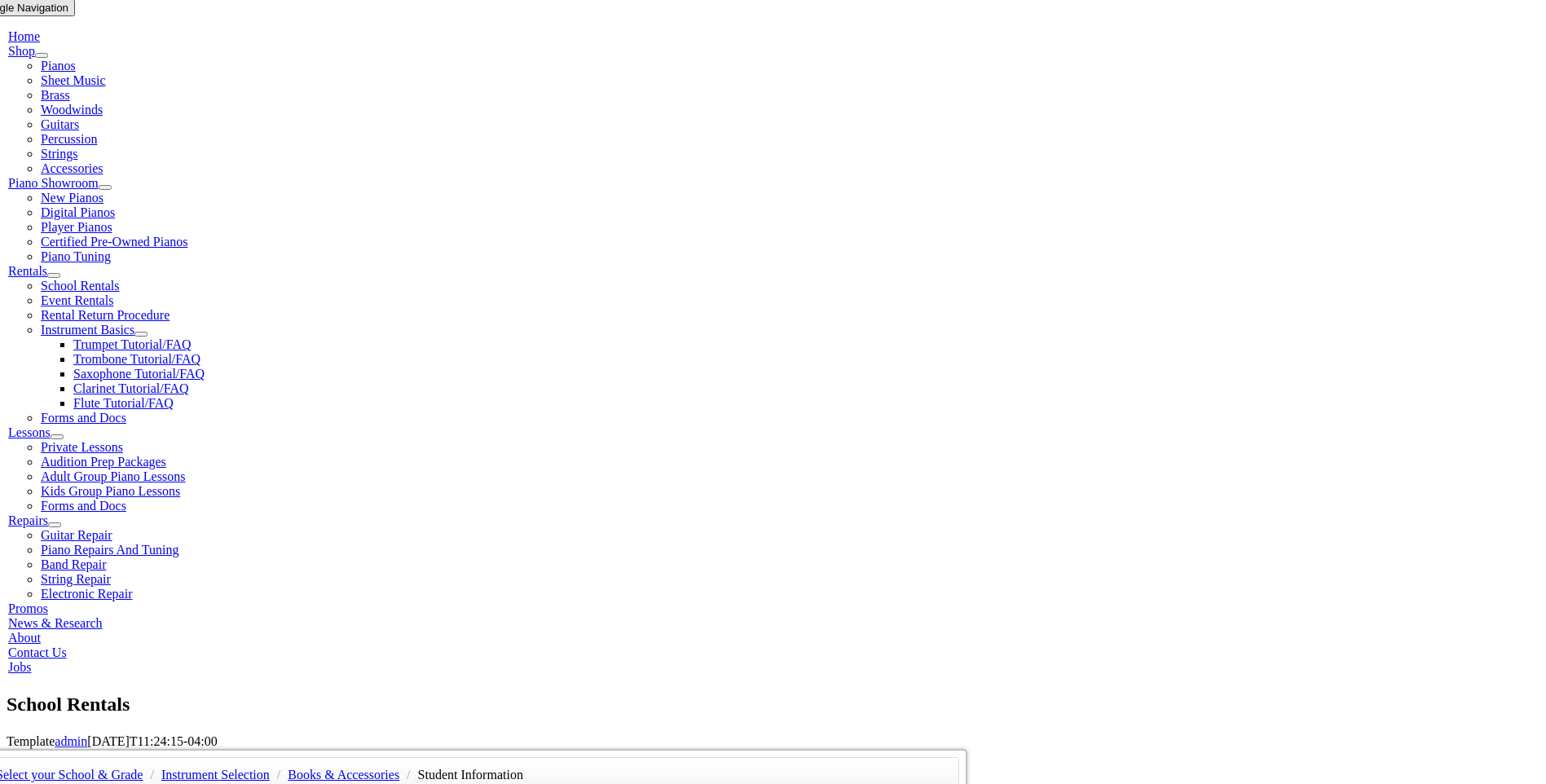
scroll to position [407, 0]
